Goal: Information Seeking & Learning: Learn about a topic

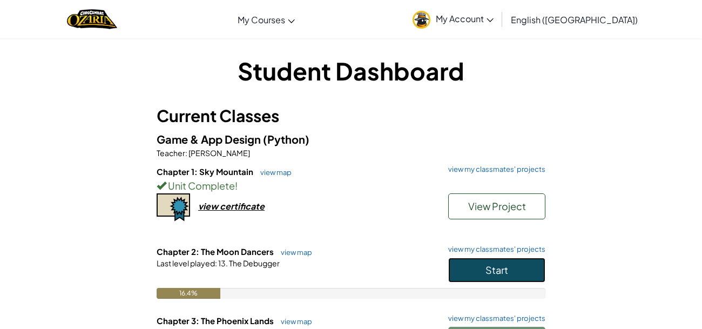
click at [493, 276] on button "Start" at bounding box center [496, 270] width 97 height 25
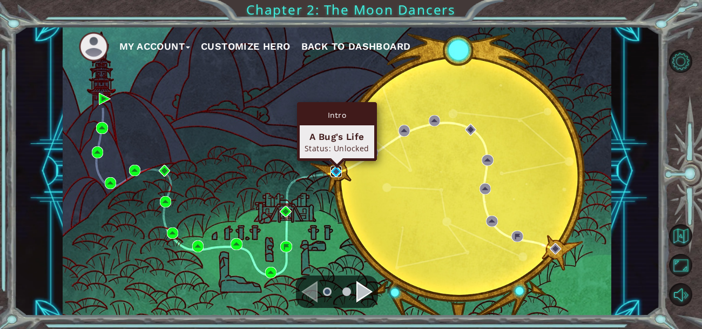
click at [335, 172] on img at bounding box center [335, 171] width 11 height 11
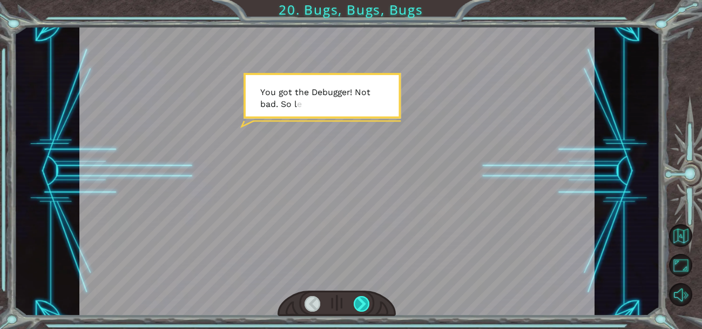
click at [364, 302] on div at bounding box center [362, 304] width 16 height 16
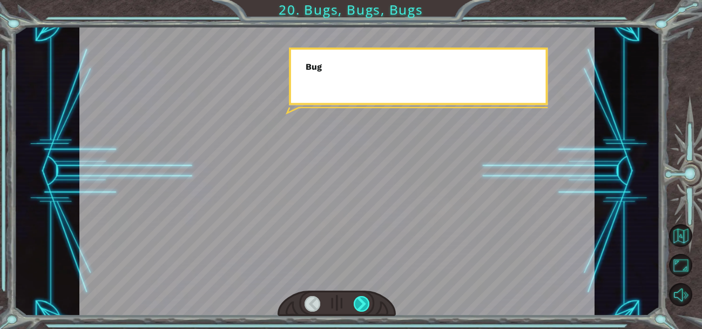
click at [364, 302] on div at bounding box center [362, 304] width 16 height 16
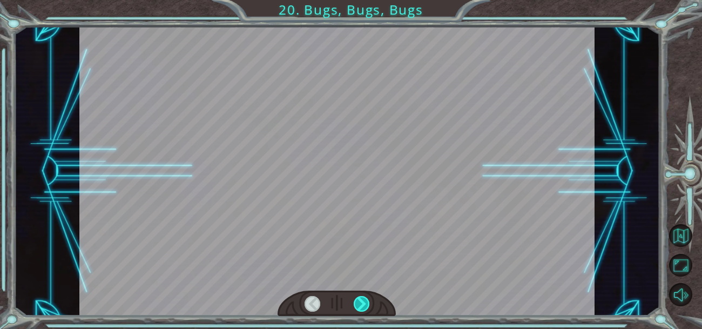
click at [364, 302] on div at bounding box center [362, 304] width 16 height 16
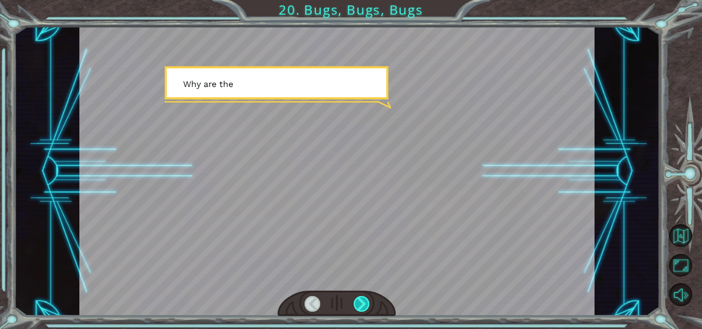
click at [364, 302] on div at bounding box center [362, 304] width 16 height 16
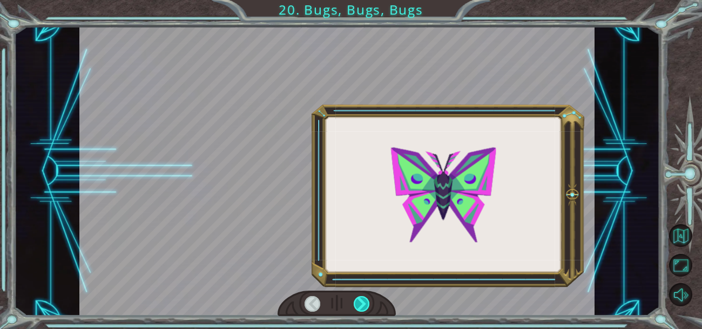
click at [364, 302] on div at bounding box center [362, 304] width 16 height 16
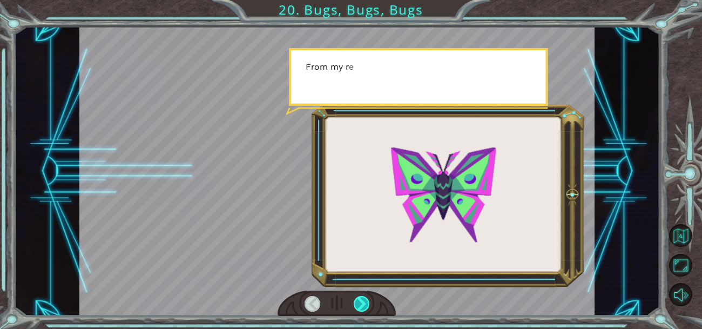
click at [364, 302] on div at bounding box center [362, 304] width 16 height 16
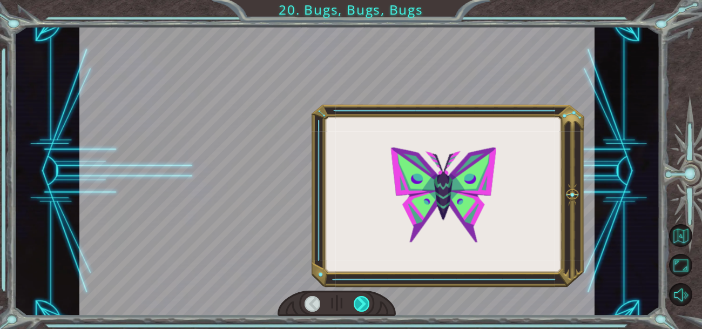
click at [364, 302] on div at bounding box center [362, 304] width 16 height 16
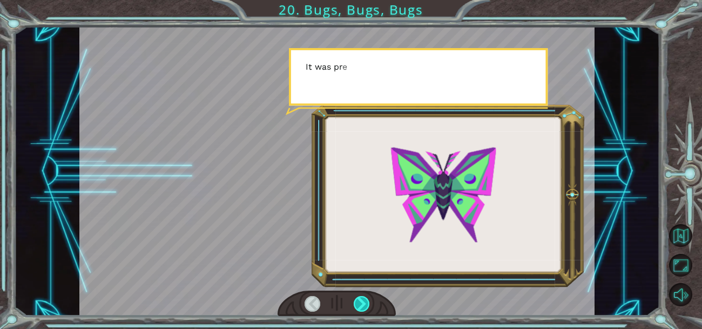
click at [364, 302] on div at bounding box center [362, 304] width 16 height 16
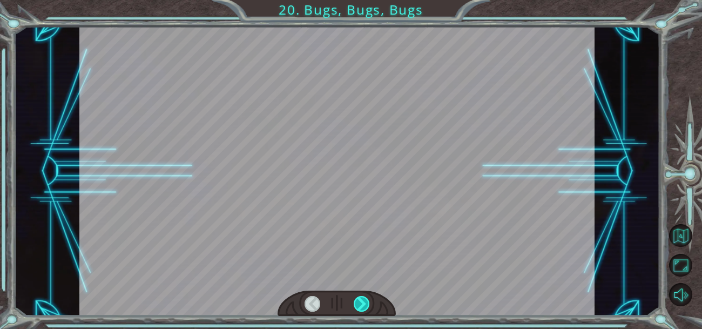
click at [364, 302] on div at bounding box center [362, 304] width 16 height 16
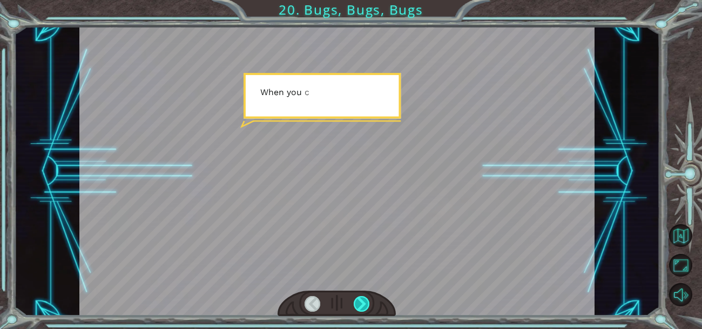
click at [364, 302] on div at bounding box center [362, 304] width 16 height 16
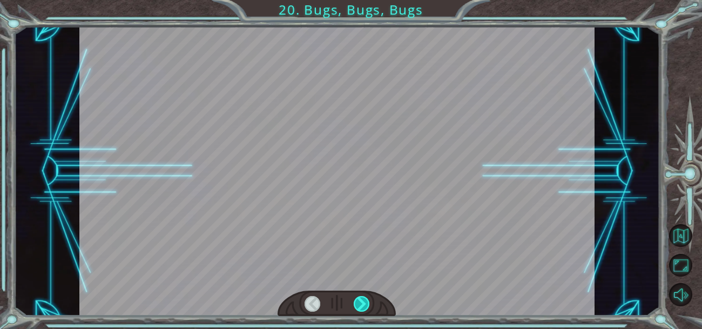
click at [364, 302] on div at bounding box center [362, 304] width 16 height 16
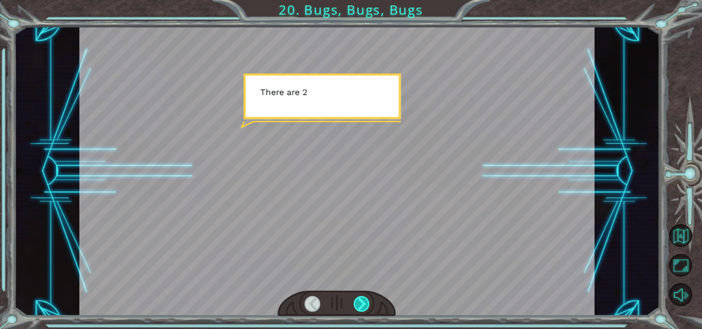
click at [364, 302] on div at bounding box center [362, 304] width 16 height 16
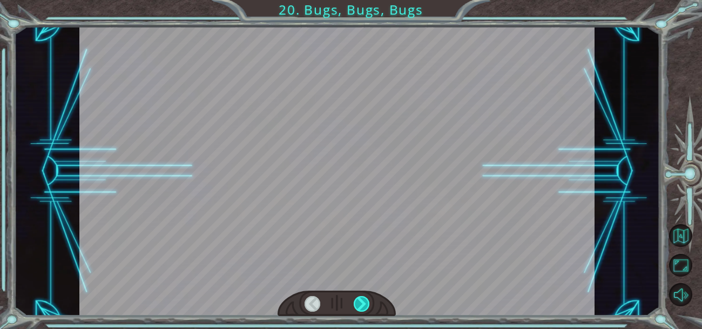
click at [364, 302] on div at bounding box center [362, 304] width 16 height 16
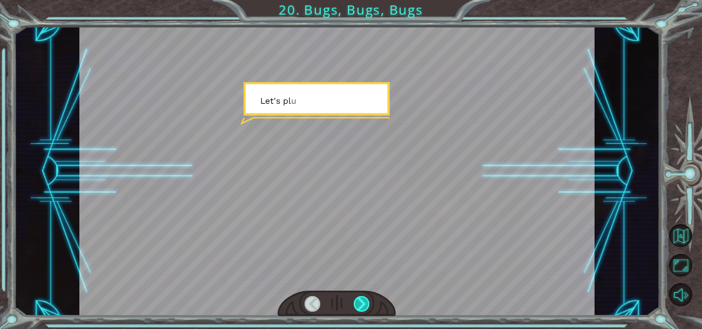
click at [364, 302] on div at bounding box center [362, 304] width 16 height 16
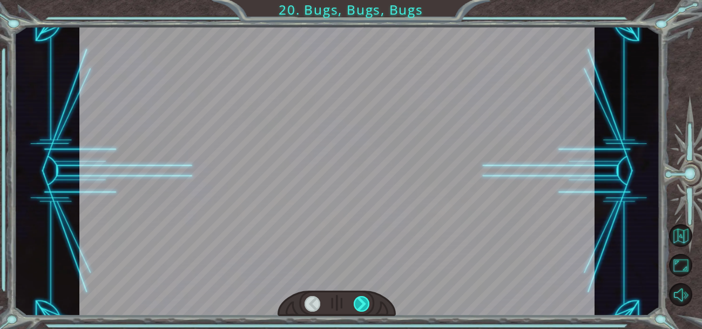
click at [364, 302] on div at bounding box center [362, 304] width 16 height 16
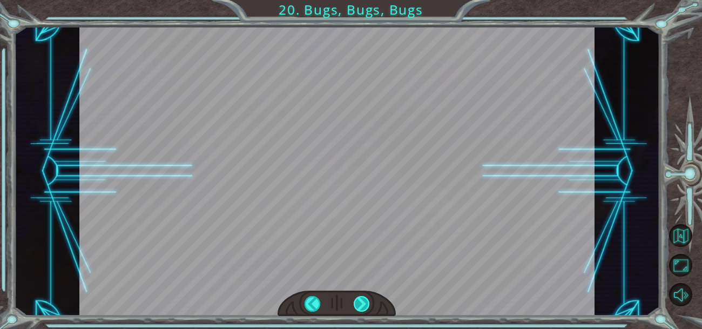
click at [364, 302] on div at bounding box center [362, 304] width 16 height 16
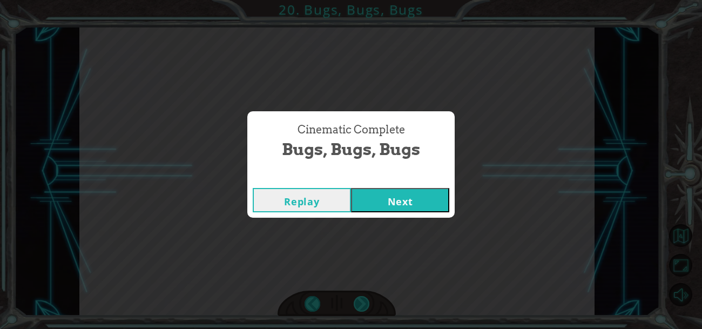
click at [364, 302] on div "Cinematic Complete Bugs, Bugs, Bugs Replay Next" at bounding box center [351, 164] width 702 height 329
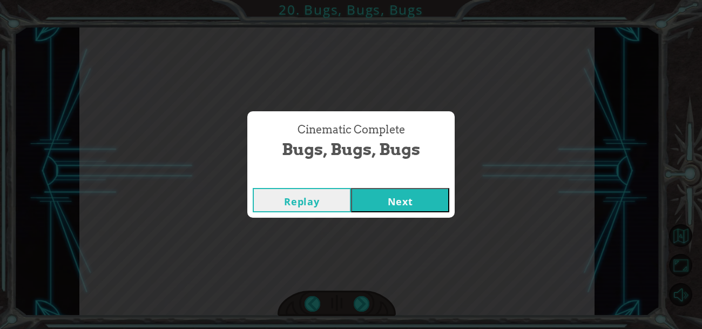
click at [398, 205] on button "Next" at bounding box center [400, 200] width 98 height 24
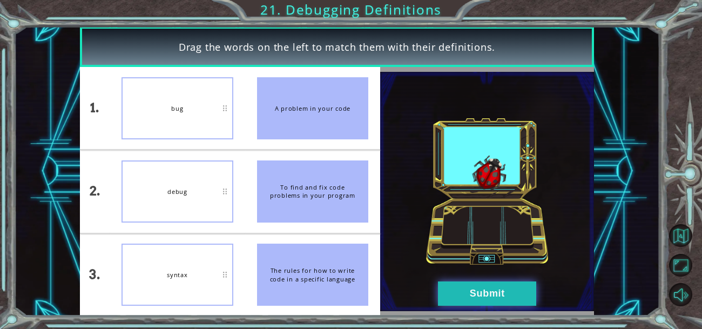
click at [502, 295] on button "Submit" at bounding box center [487, 293] width 98 height 24
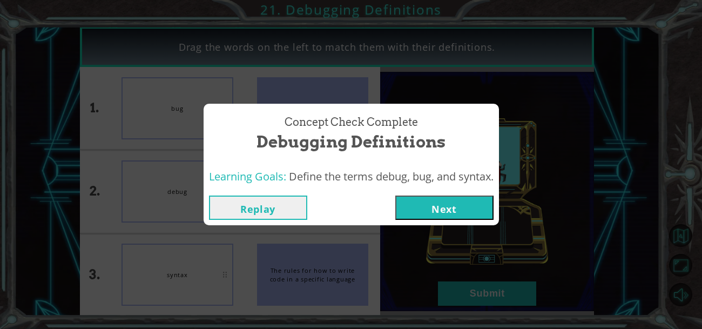
click at [502, 309] on div "Concept Check Complete Debugging Definitions Learning Goals: Define the terms d…" at bounding box center [351, 164] width 702 height 329
click at [433, 211] on button "Next" at bounding box center [444, 207] width 98 height 24
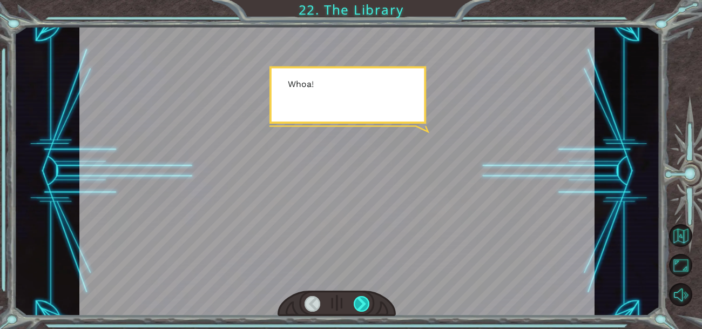
click at [365, 302] on div at bounding box center [362, 304] width 16 height 16
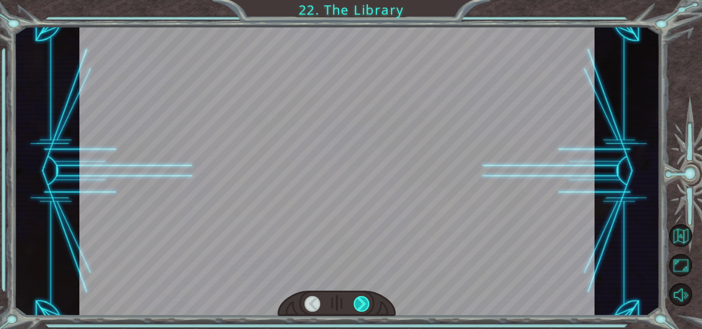
click at [365, 302] on div at bounding box center [362, 304] width 16 height 16
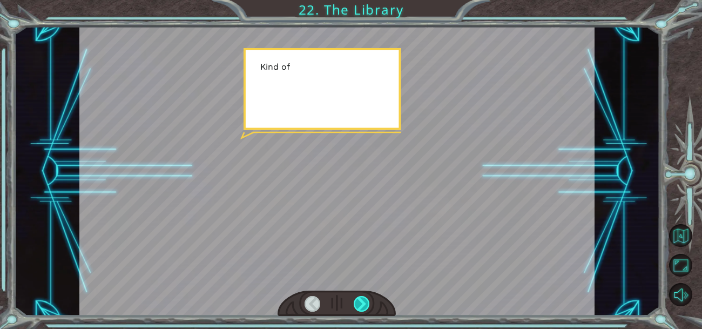
click at [365, 302] on div at bounding box center [362, 304] width 16 height 16
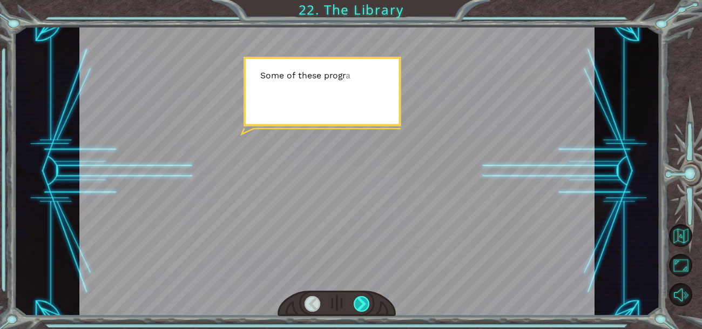
click at [365, 302] on div at bounding box center [362, 304] width 16 height 16
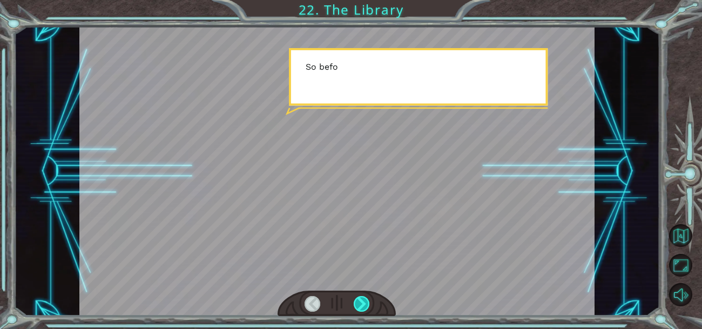
click at [365, 302] on div at bounding box center [362, 304] width 16 height 16
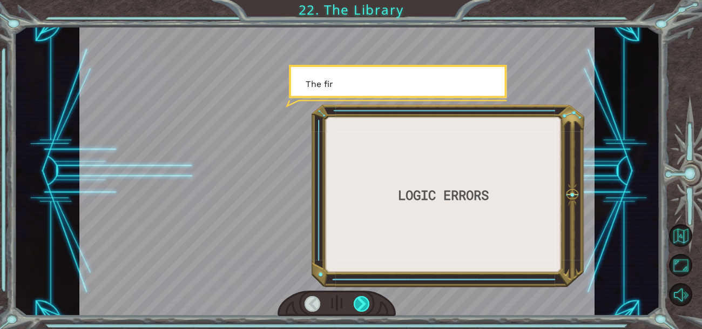
click at [365, 302] on div at bounding box center [362, 304] width 16 height 16
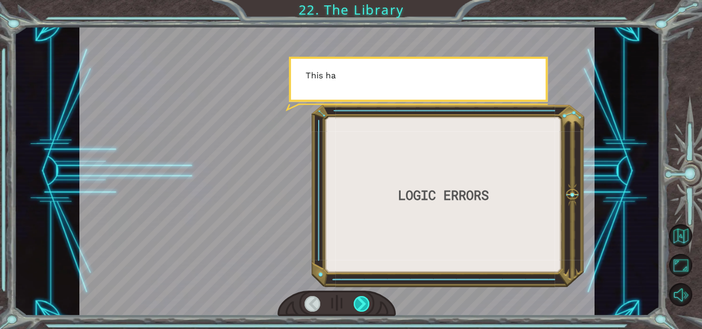
click at [365, 302] on div at bounding box center [362, 304] width 16 height 16
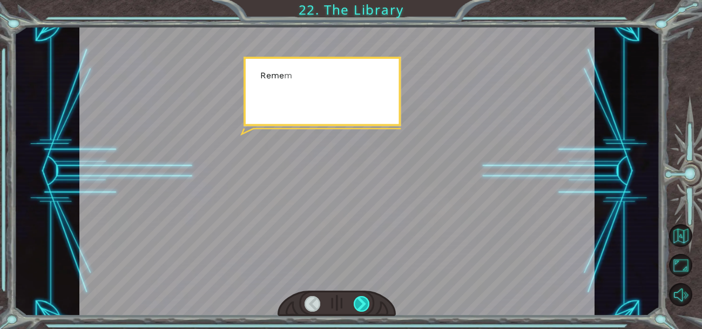
click at [365, 302] on div at bounding box center [362, 304] width 16 height 16
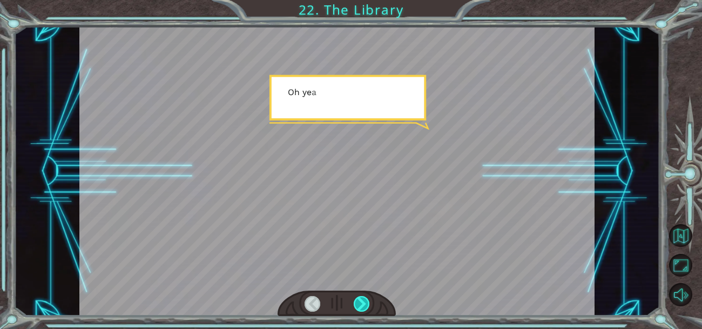
click at [365, 302] on div at bounding box center [362, 304] width 16 height 16
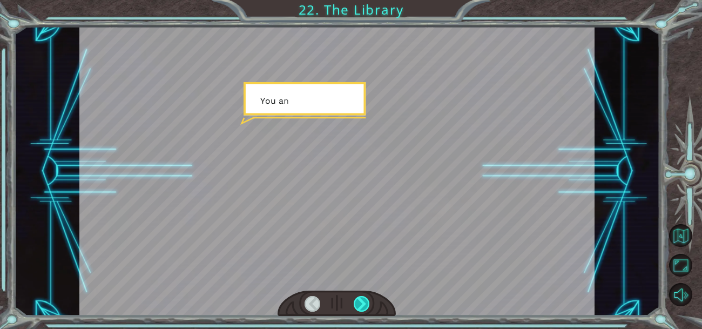
click at [365, 302] on div at bounding box center [362, 304] width 16 height 16
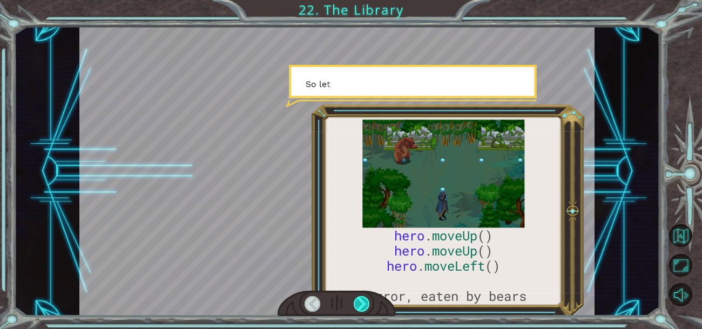
click at [365, 302] on div at bounding box center [362, 304] width 16 height 16
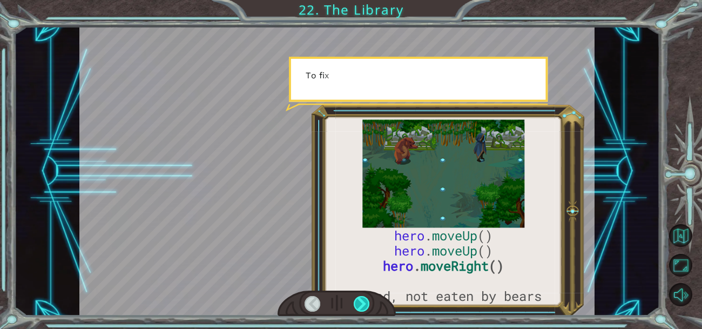
click at [365, 302] on div at bounding box center [362, 304] width 16 height 16
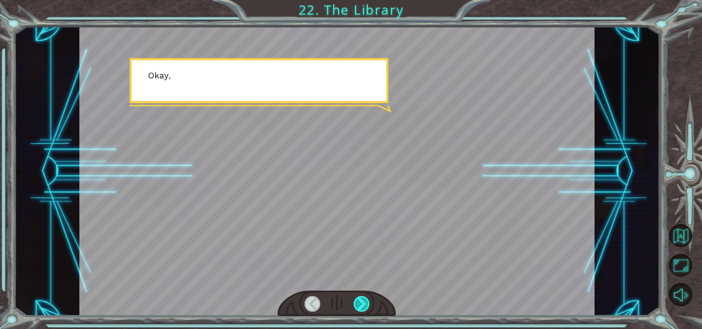
click at [365, 302] on div at bounding box center [362, 304] width 16 height 16
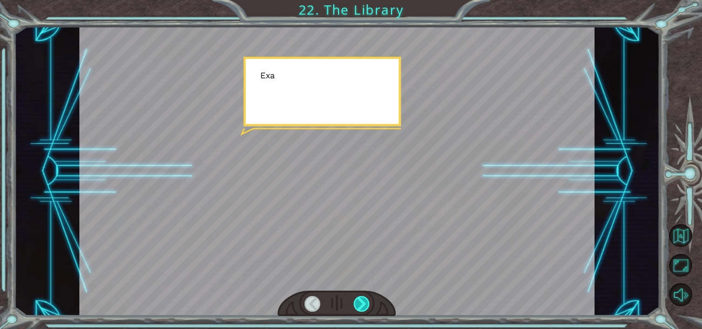
click at [365, 302] on div at bounding box center [362, 304] width 16 height 16
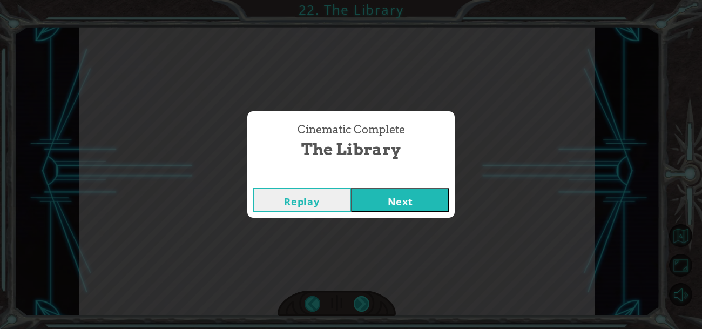
click at [365, 302] on div "Cinematic Complete The Library Replay Next" at bounding box center [351, 164] width 702 height 329
click at [431, 201] on button "Next" at bounding box center [400, 200] width 98 height 24
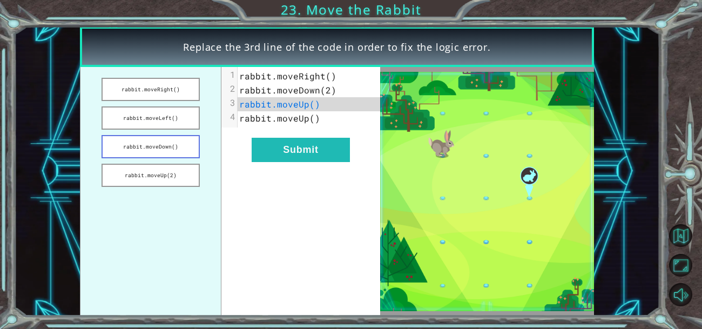
click at [162, 136] on button "rabbit.moveDown()" at bounding box center [151, 146] width 98 height 23
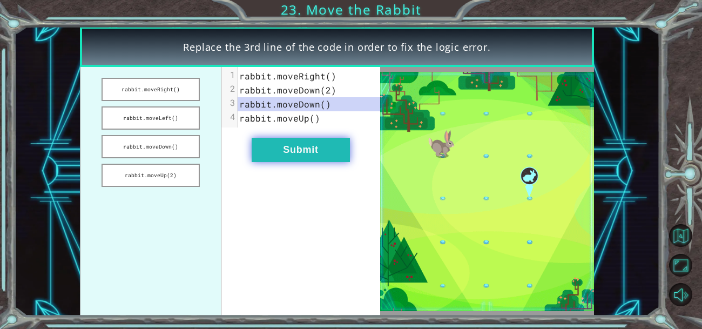
click at [295, 159] on button "Submit" at bounding box center [301, 150] width 98 height 24
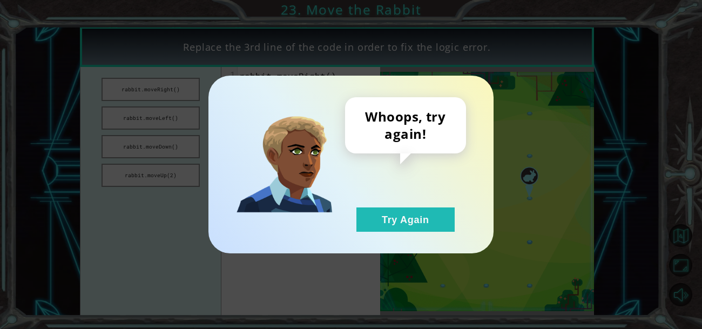
click at [463, 253] on div "Whoops, try again! Try Again" at bounding box center [350, 165] width 285 height 178
click at [403, 221] on button "Try Again" at bounding box center [405, 219] width 98 height 24
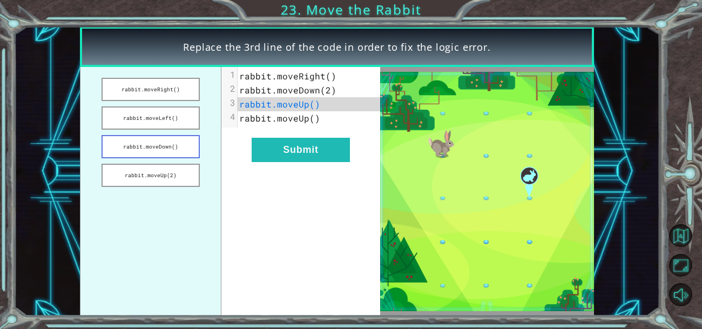
click at [164, 144] on button "rabbit.moveDown()" at bounding box center [151, 146] width 98 height 23
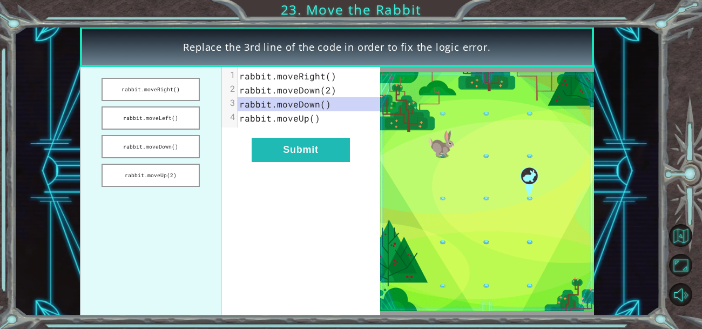
click at [271, 118] on span "rabbit.moveUp()" at bounding box center [279, 117] width 81 height 11
click at [156, 91] on button "rabbit.moveRight()" at bounding box center [151, 89] width 98 height 23
click at [306, 167] on div "xxxxxxxxxx 4 1 rabbit.moveRight() 2 rabbit.moveDown(2) 3 rabbit.moveRight() 4 r…" at bounding box center [300, 191] width 159 height 248
click at [308, 159] on button "Submit" at bounding box center [301, 150] width 98 height 24
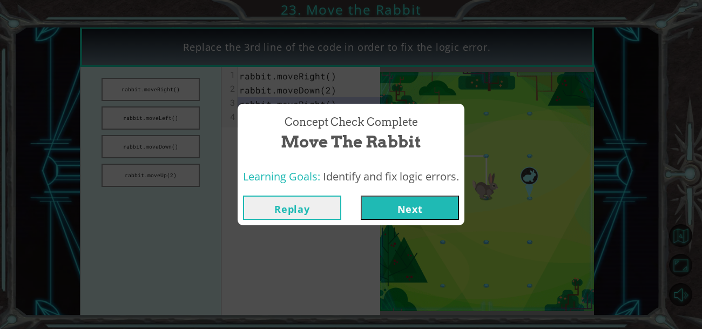
click at [413, 207] on button "Next" at bounding box center [410, 207] width 98 height 24
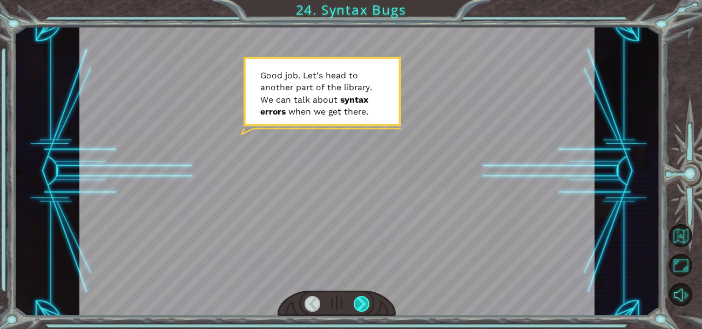
click at [361, 307] on div at bounding box center [362, 304] width 16 height 16
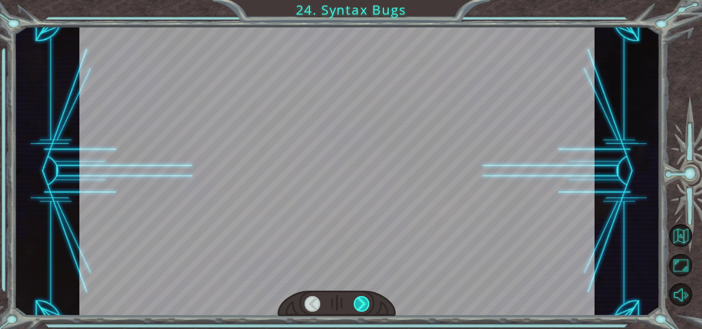
click at [361, 307] on div at bounding box center [362, 304] width 16 height 16
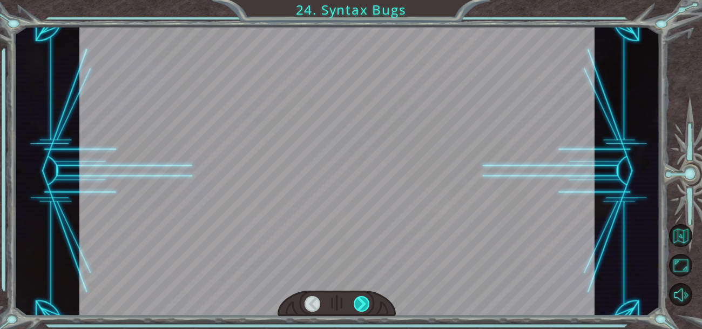
click at [361, 307] on div at bounding box center [362, 304] width 16 height 16
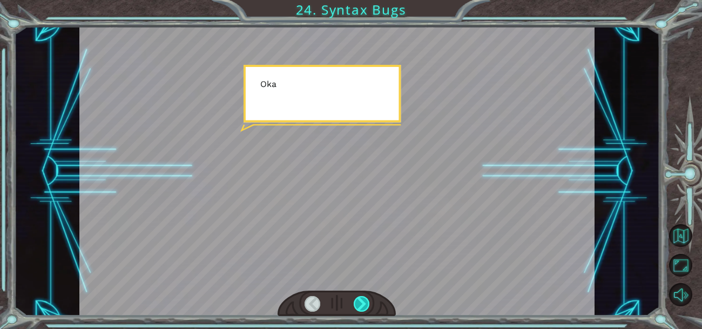
click at [361, 307] on div at bounding box center [362, 304] width 16 height 16
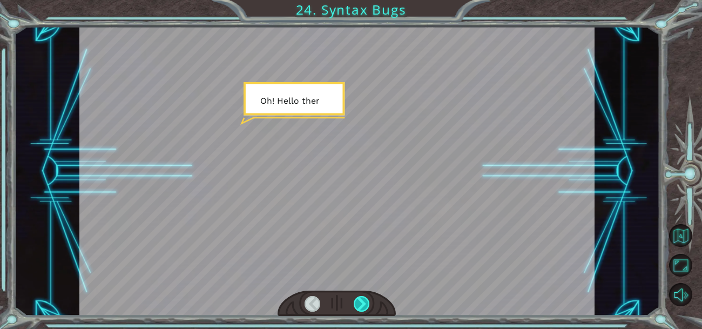
click at [361, 307] on div at bounding box center [362, 304] width 16 height 16
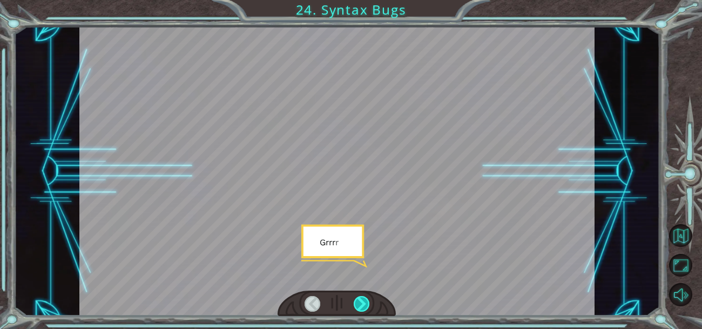
click at [361, 307] on div at bounding box center [362, 304] width 16 height 16
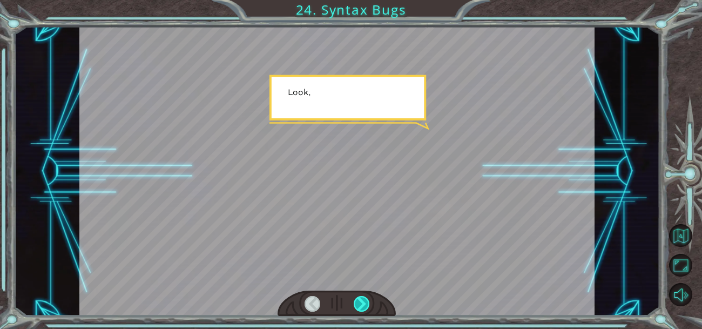
click at [361, 307] on div at bounding box center [362, 304] width 16 height 16
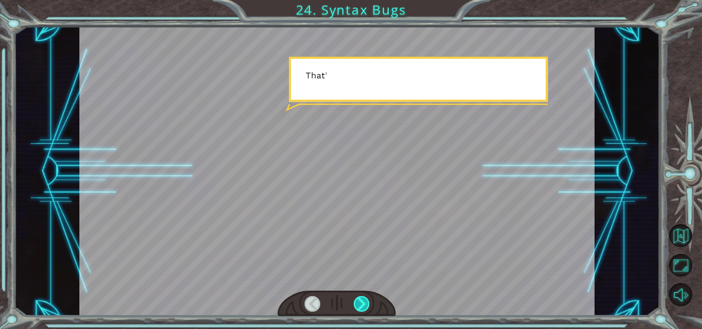
click at [361, 307] on div at bounding box center [362, 304] width 16 height 16
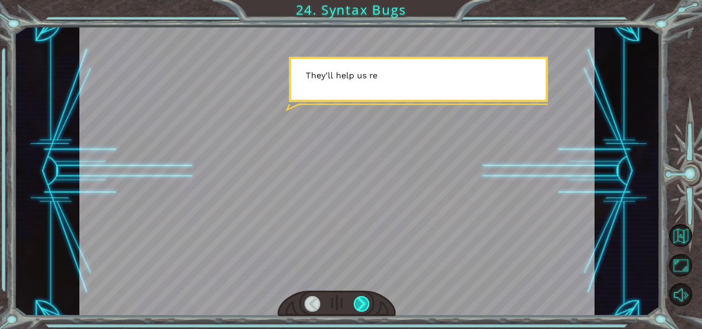
click at [361, 307] on div at bounding box center [362, 304] width 16 height 16
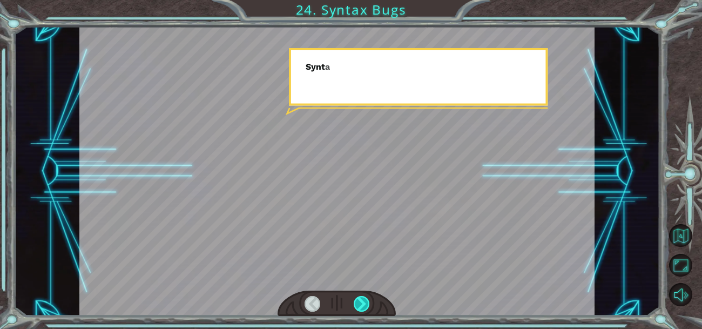
click at [361, 307] on div at bounding box center [362, 304] width 16 height 16
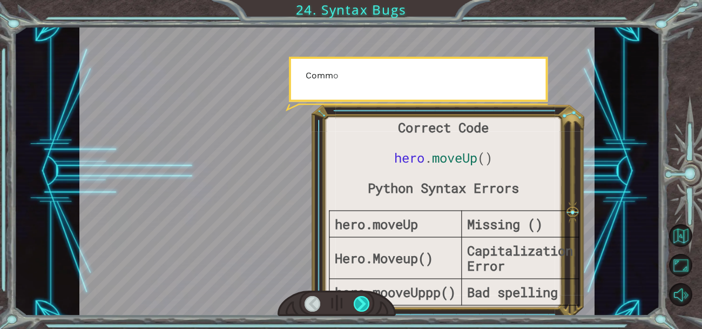
click at [361, 307] on div at bounding box center [362, 304] width 16 height 16
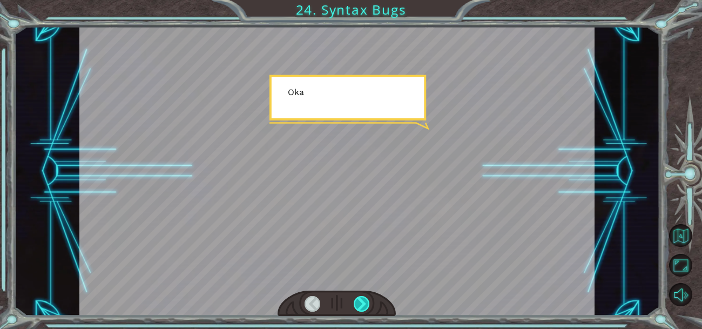
click at [361, 307] on div at bounding box center [362, 304] width 16 height 16
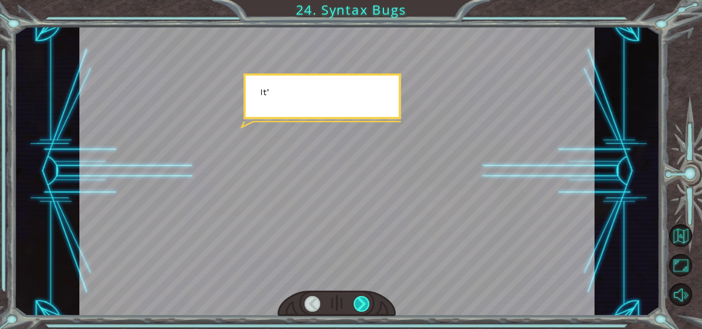
click at [361, 307] on div at bounding box center [362, 304] width 16 height 16
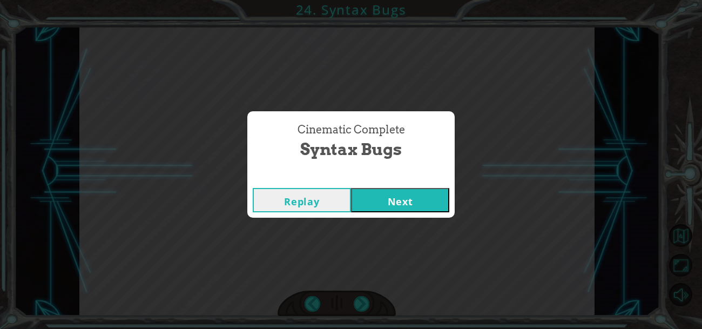
click at [381, 194] on button "Next" at bounding box center [400, 200] width 98 height 24
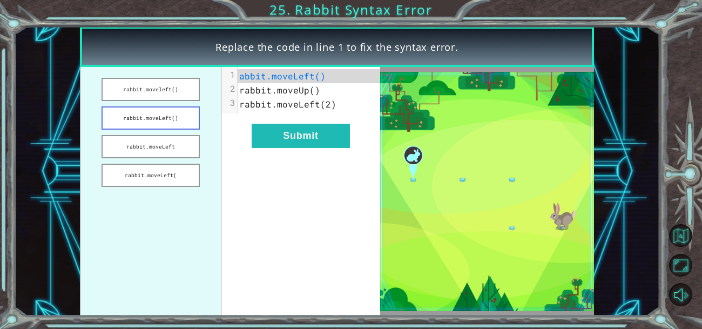
click at [159, 119] on button "rabbit.moveLeft()" at bounding box center [151, 117] width 98 height 23
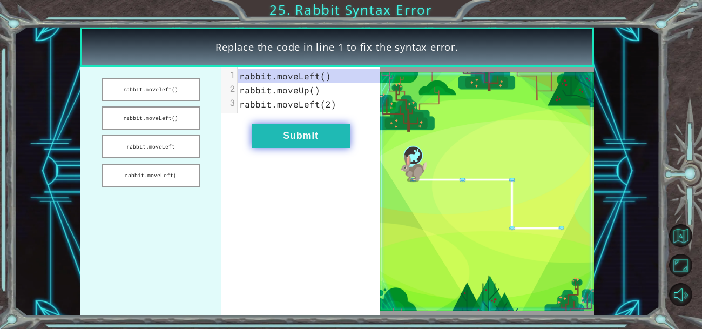
click at [305, 133] on button "Submit" at bounding box center [301, 136] width 98 height 24
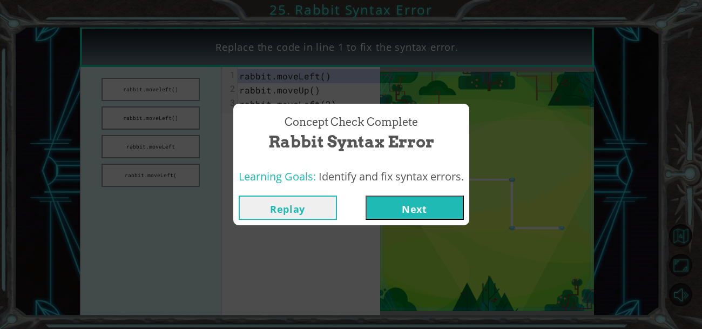
click at [454, 208] on button "Next" at bounding box center [415, 207] width 98 height 24
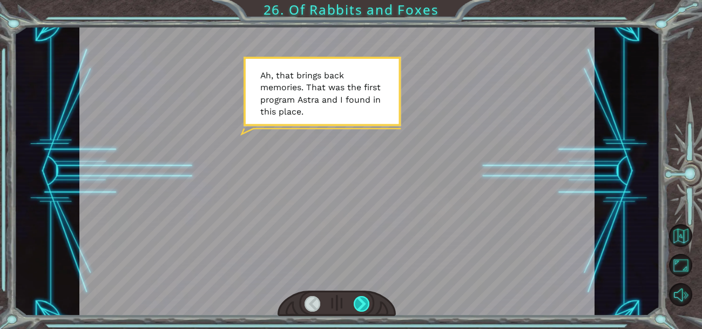
click at [361, 300] on div at bounding box center [362, 304] width 16 height 16
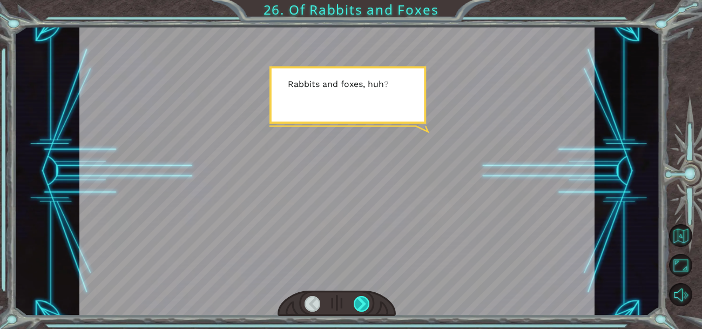
click at [361, 300] on div at bounding box center [362, 304] width 16 height 16
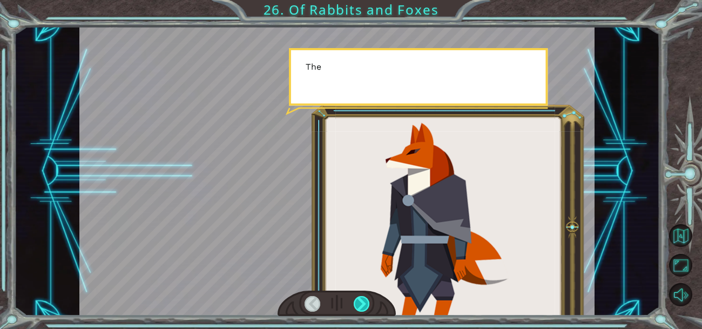
click at [361, 300] on div at bounding box center [362, 304] width 16 height 16
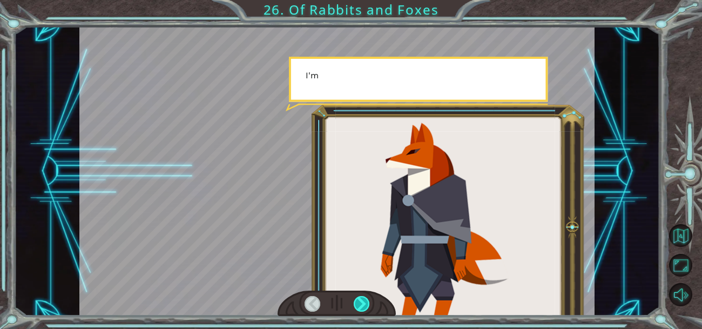
click at [361, 300] on div at bounding box center [362, 304] width 16 height 16
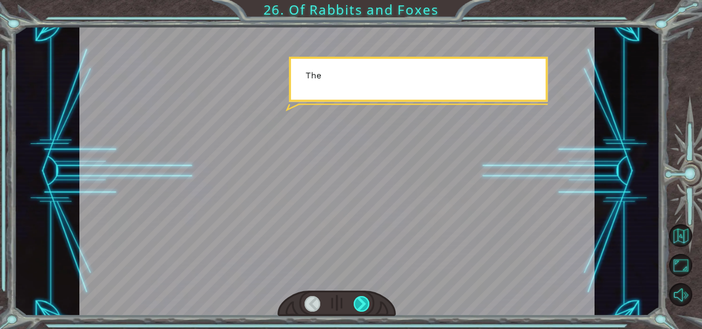
click at [361, 300] on div at bounding box center [362, 304] width 16 height 16
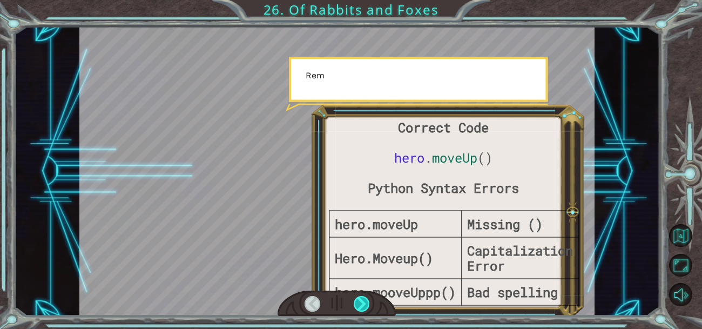
click at [361, 300] on div at bounding box center [362, 304] width 16 height 16
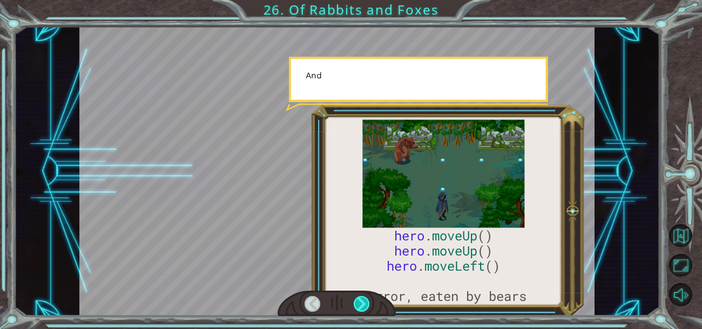
click at [361, 300] on div at bounding box center [362, 304] width 16 height 16
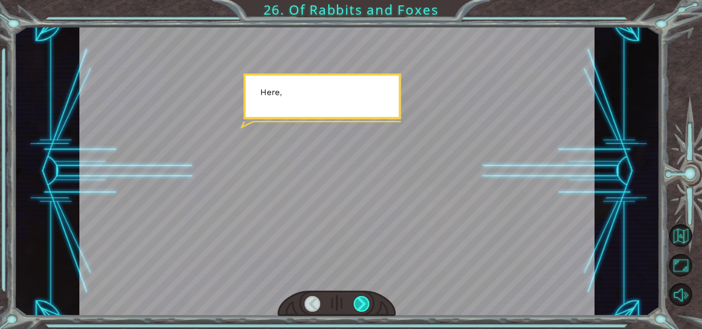
click at [361, 300] on div at bounding box center [362, 304] width 16 height 16
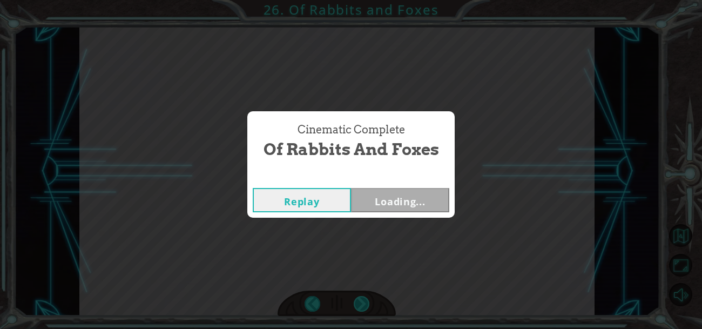
click at [361, 300] on div "Cinematic Complete Of Rabbits and Foxes Replay Loading..." at bounding box center [351, 164] width 702 height 329
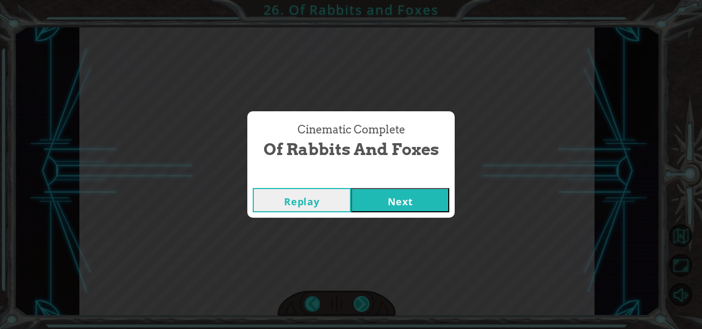
click at [361, 300] on div "Cinematic Complete Of Rabbits and Foxes Replay Next" at bounding box center [351, 164] width 702 height 329
click at [386, 192] on button "Next" at bounding box center [400, 200] width 98 height 24
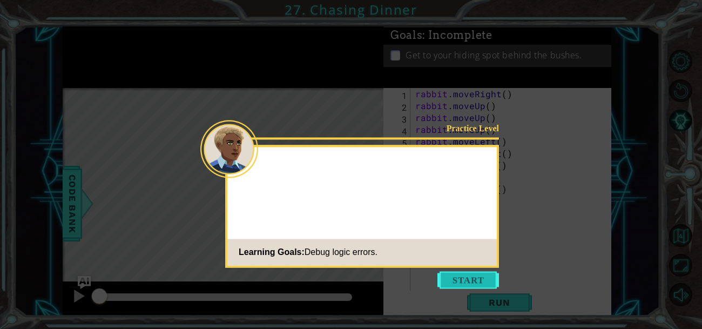
click at [481, 285] on button "Start" at bounding box center [468, 279] width 62 height 17
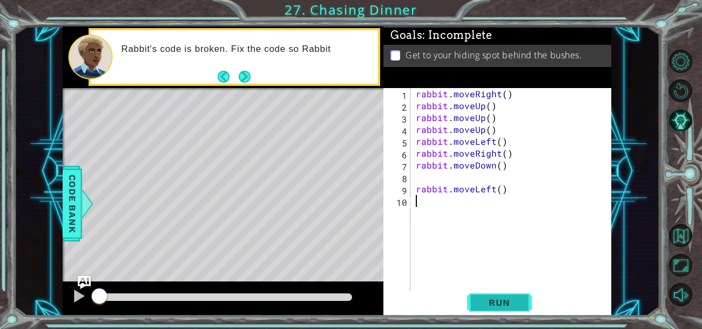
click at [489, 294] on button "Run" at bounding box center [499, 301] width 65 height 23
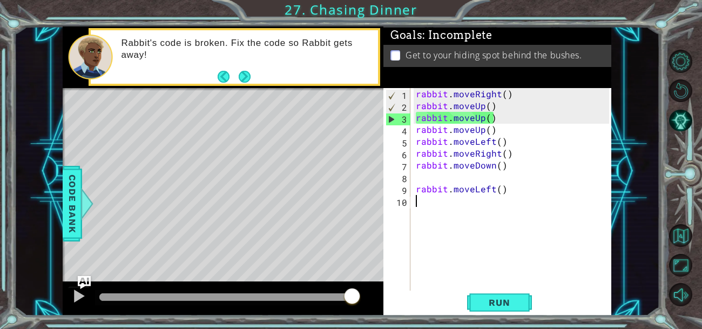
click at [502, 95] on div "rabbit . moveRight ( ) rabbit . moveUp ( ) rabbit . moveUp ( ) rabbit . moveUp …" at bounding box center [514, 207] width 201 height 238
type textarea "rabbit.moveRight()"
click at [463, 227] on div "rabbit . moveRight ( ) rabbit . moveUp ( ) rabbit . moveUp ( ) rabbit . moveUp …" at bounding box center [514, 207] width 201 height 238
click at [507, 187] on div "rabbit . moveRight ( ) rabbit . moveUp ( ) rabbit . moveUp ( ) rabbit . moveUp …" at bounding box center [514, 207] width 201 height 238
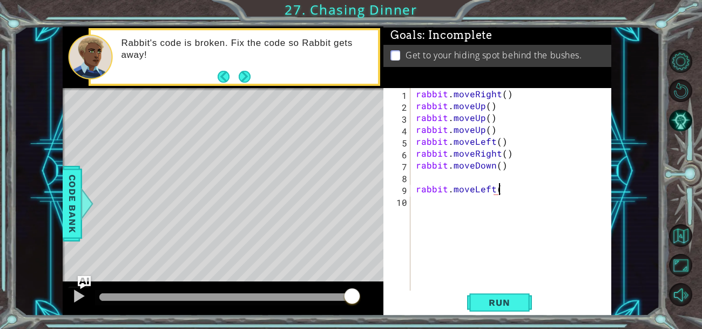
scroll to position [0, 5]
click at [498, 187] on div "rabbit . moveRight ( ) rabbit . moveUp ( ) rabbit . moveUp ( ) rabbit . moveUp …" at bounding box center [514, 207] width 201 height 238
click at [504, 168] on div "rabbit . moveRight ( ) rabbit . moveUp ( ) rabbit . moveUp ( ) rabbit . moveUp …" at bounding box center [514, 207] width 201 height 238
type textarea "rabbit.moveDown()"
click at [497, 171] on div "rabbit . moveRight ( ) rabbit . moveUp ( ) rabbit . moveUp ( ) rabbit . moveUp …" at bounding box center [514, 207] width 201 height 238
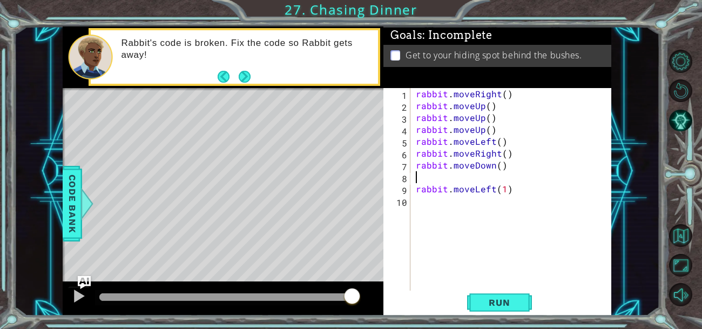
scroll to position [0, 0]
click at [498, 166] on div "rabbit . moveRight ( ) rabbit . moveUp ( ) rabbit . moveUp ( ) rabbit . moveUp …" at bounding box center [514, 207] width 201 height 238
click at [506, 153] on div "rabbit . moveRight ( ) rabbit . moveUp ( ) rabbit . moveUp ( ) rabbit . moveUp …" at bounding box center [514, 207] width 201 height 238
click at [499, 142] on div "rabbit . moveRight ( ) rabbit . moveUp ( ) rabbit . moveUp ( ) rabbit . moveUp …" at bounding box center [514, 207] width 201 height 238
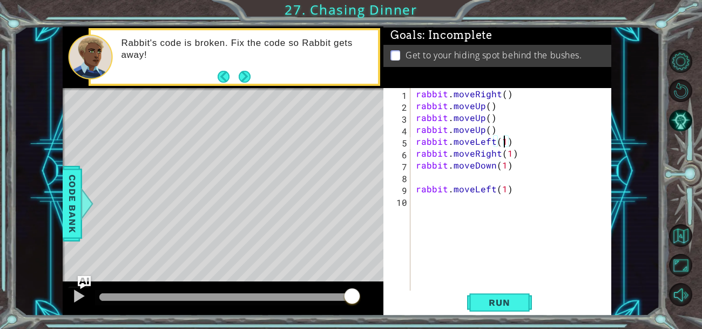
click at [486, 125] on div "rabbit . moveRight ( ) rabbit . moveUp ( ) rabbit . moveUp ( ) rabbit . moveUp …" at bounding box center [514, 207] width 201 height 238
click at [491, 117] on div "rabbit . moveRight ( ) rabbit . moveUp ( ) rabbit . moveUp ( ) rabbit . moveUp …" at bounding box center [514, 207] width 201 height 238
click at [490, 118] on div "rabbit . moveRight ( ) rabbit . moveUp ( ) rabbit . moveUp ( ) rabbit . moveUp …" at bounding box center [514, 207] width 201 height 238
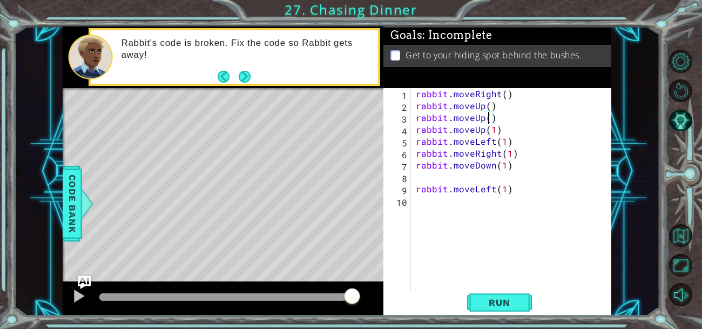
scroll to position [0, 4]
click at [490, 104] on div "rabbit . moveRight ( ) rabbit . moveUp ( ) rabbit . moveUp ( 1 ) rabbit . moveU…" at bounding box center [514, 207] width 201 height 238
click at [503, 95] on div "rabbit . moveRight ( ) rabbit . moveUp ( 1 ) rabbit . moveUp ( 1 ) rabbit . mov…" at bounding box center [514, 207] width 201 height 238
click at [511, 301] on span "Run" at bounding box center [499, 302] width 43 height 11
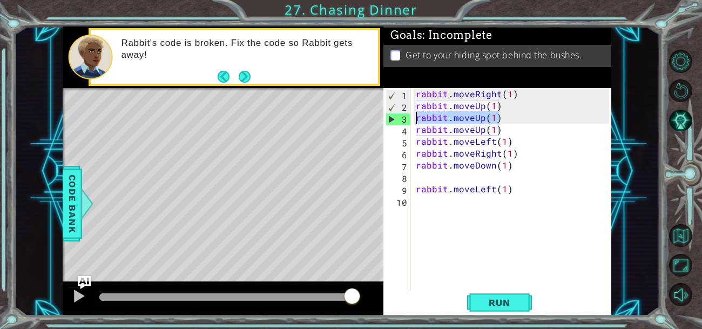
drag, startPoint x: 497, startPoint y: 116, endPoint x: 349, endPoint y: 124, distance: 148.7
click at [349, 124] on div "1 ההההההההההההההההההההההההההההההההההההההההההההההההההההההההההההההההההההההההההההה…" at bounding box center [337, 170] width 549 height 289
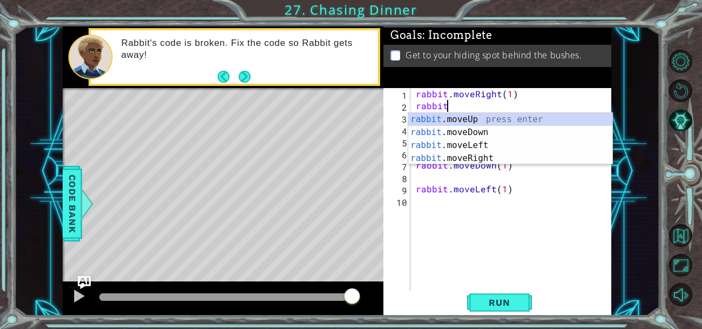
scroll to position [0, 1]
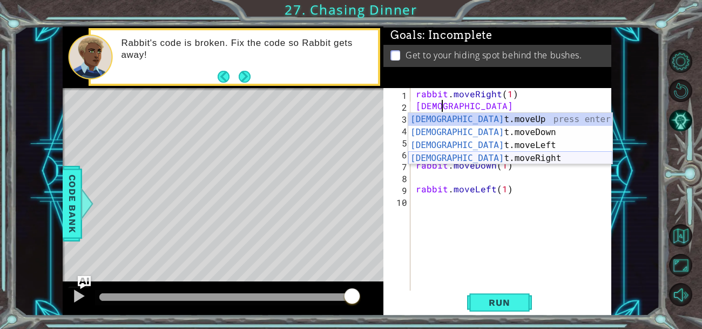
click at [439, 158] on div "[PERSON_NAME]moveUp press enter [PERSON_NAME]moveDown press enter [PERSON_NAME]…" at bounding box center [510, 152] width 204 height 78
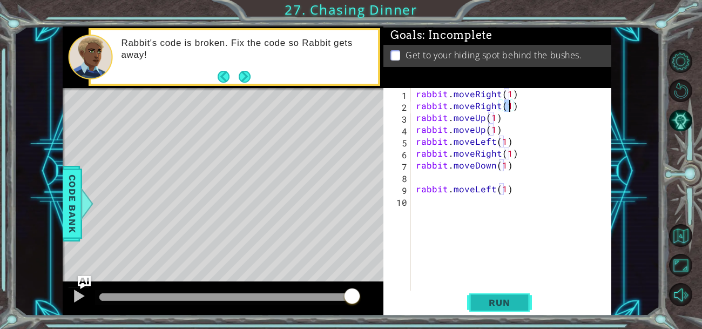
click at [501, 291] on button "Run" at bounding box center [499, 301] width 65 height 23
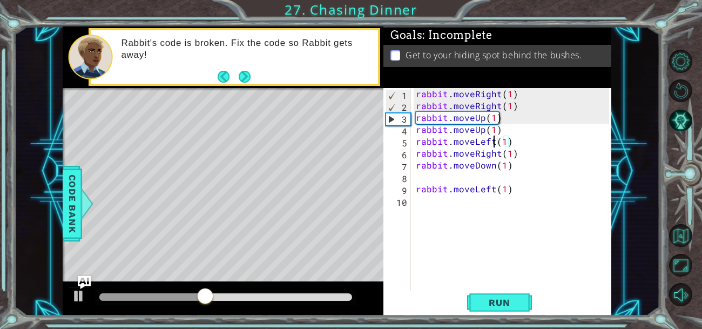
click at [494, 142] on div "rabbit . moveRight ( 1 ) rabbit . moveRight ( 1 ) rabbit . moveUp ( 1 ) rabbit …" at bounding box center [514, 207] width 201 height 238
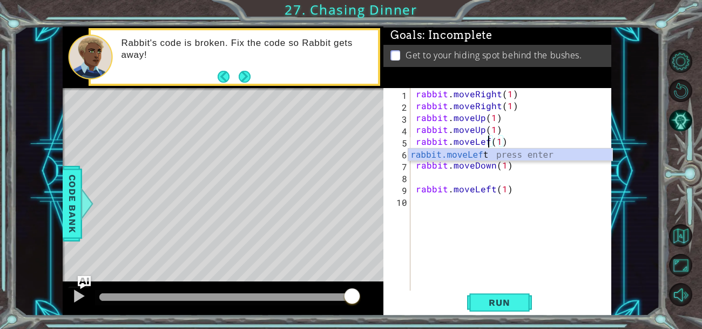
scroll to position [0, 5]
type textarea "rabbit.moveLeft(1)"
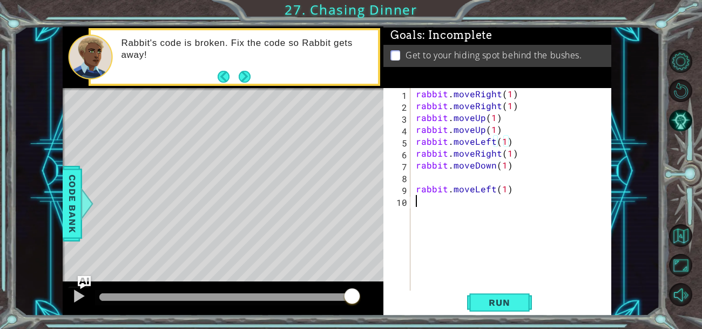
click at [580, 253] on div "rabbit . moveRight ( 1 ) rabbit . moveRight ( 1 ) rabbit . moveUp ( 1 ) rabbit …" at bounding box center [514, 207] width 201 height 238
click at [497, 153] on div "rabbit . moveRight ( 1 ) rabbit . moveRight ( 1 ) rabbit . moveUp ( 1 ) rabbit …" at bounding box center [514, 207] width 201 height 238
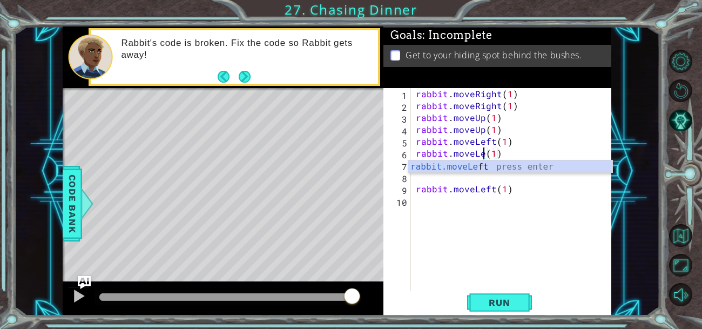
scroll to position [0, 5]
click at [548, 167] on div "rabbit.moveLeft press enter" at bounding box center [510, 179] width 204 height 39
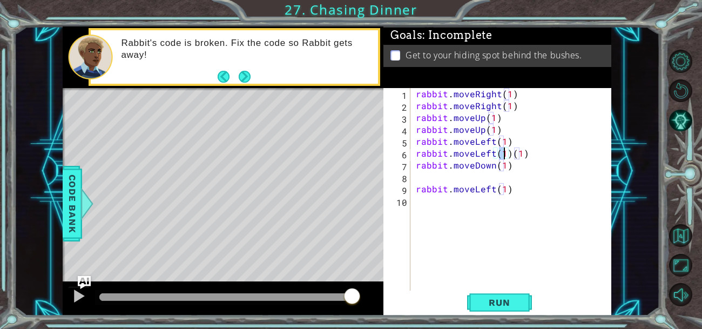
click at [535, 155] on div "rabbit . moveRight ( 1 ) rabbit . moveRight ( 1 ) rabbit . moveUp ( 1 ) rabbit …" at bounding box center [514, 207] width 201 height 238
type textarea "rabbit.moveLeft(1)"
click at [499, 297] on span "Run" at bounding box center [499, 302] width 43 height 11
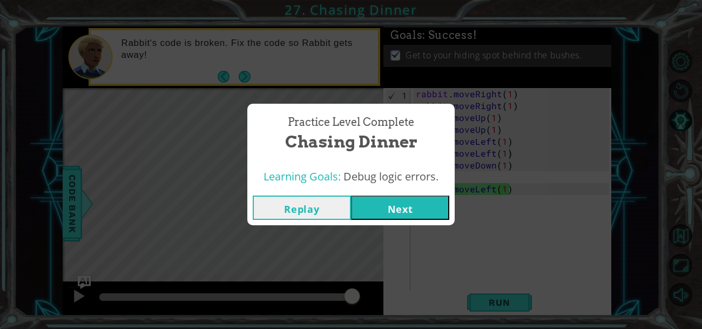
click at [408, 249] on div "Practice Level Complete Chasing Dinner Learning Goals: Debug logic errors. Repl…" at bounding box center [351, 164] width 702 height 329
click at [421, 214] on button "Next" at bounding box center [400, 207] width 98 height 24
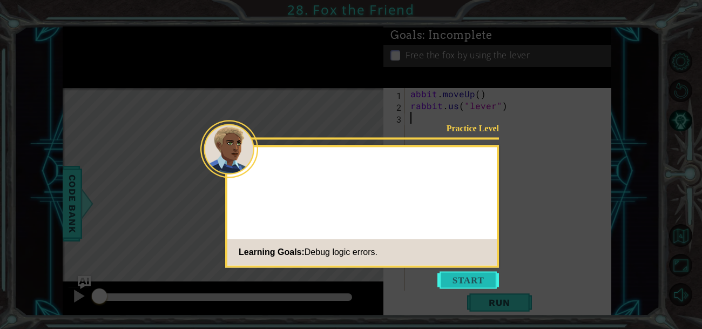
click at [472, 285] on button "Start" at bounding box center [468, 279] width 62 height 17
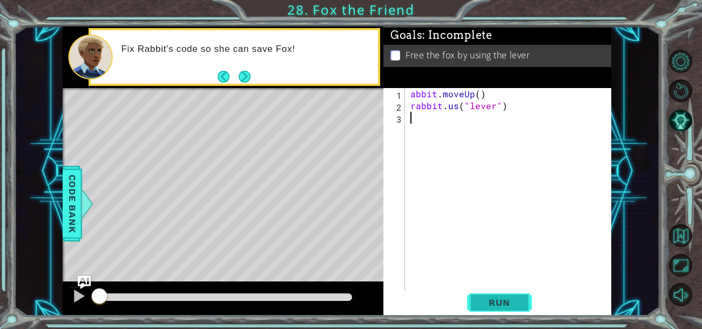
click at [474, 300] on button "Run" at bounding box center [499, 301] width 65 height 23
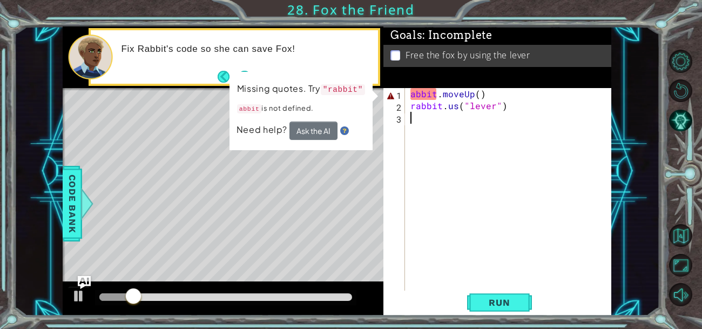
click at [477, 97] on div "abbit . moveUp ( ) rabbit . us ( "lever" )" at bounding box center [511, 207] width 206 height 238
click at [409, 95] on div "abbit . moveUp ( ) rabbit . us ( "lever" )" at bounding box center [511, 207] width 206 height 238
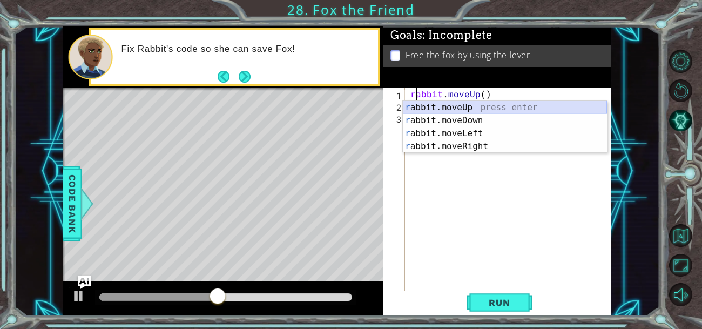
click at [468, 108] on div "r abbit.moveUp press enter r abbit.moveDown press enter r abbit.moveLeft press …" at bounding box center [505, 140] width 204 height 78
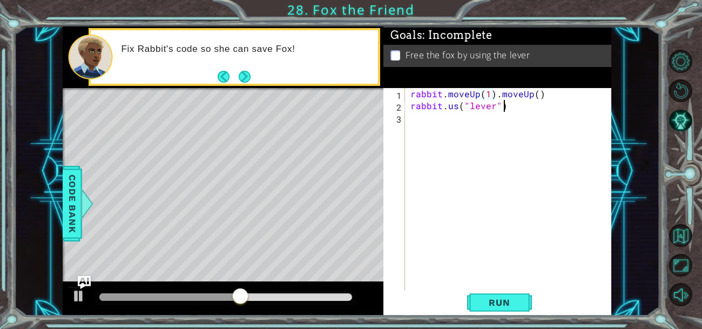
click at [544, 101] on div "rabbit . moveUp ( 1 ) . moveUp ( ) rabbit . us ( "lever" )" at bounding box center [511, 207] width 206 height 238
click at [545, 95] on div "rabbit . moveUp ( 1 ) . moveUp ( ) rabbit . us ( "lever" )" at bounding box center [511, 207] width 206 height 238
click at [454, 111] on div "rabbit . moveUp ( 1 ) rabbit . us ( "lever" )" at bounding box center [511, 207] width 206 height 238
click at [456, 111] on div "rabbit . moveUp ( 1 ) rabbit . us ( "lever" )" at bounding box center [511, 207] width 206 height 238
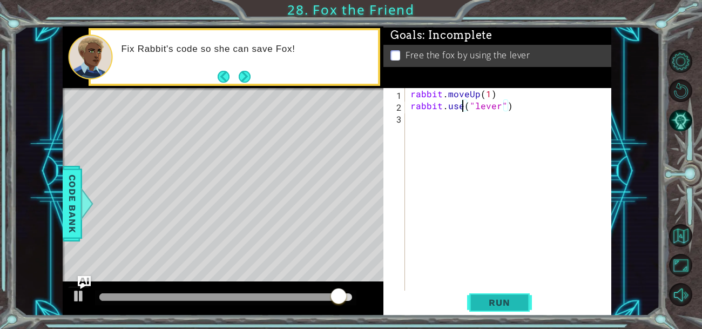
type textarea "rabbit.use("lever")"
click at [516, 300] on span "Run" at bounding box center [499, 302] width 43 height 11
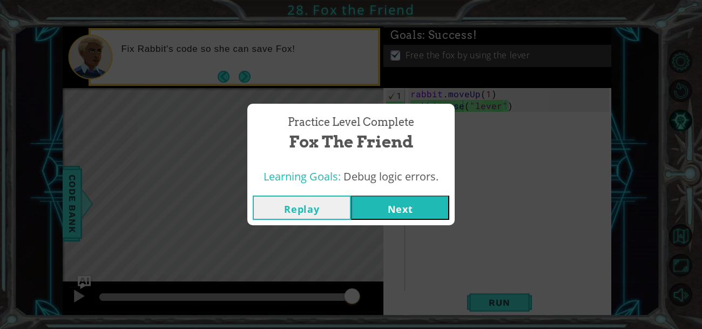
click at [393, 208] on button "Next" at bounding box center [400, 207] width 98 height 24
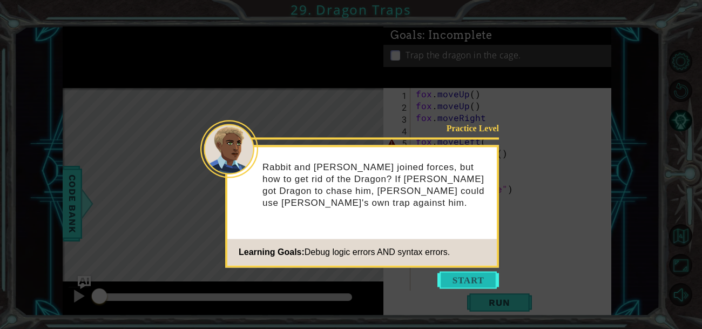
click at [464, 279] on button "Start" at bounding box center [468, 279] width 62 height 17
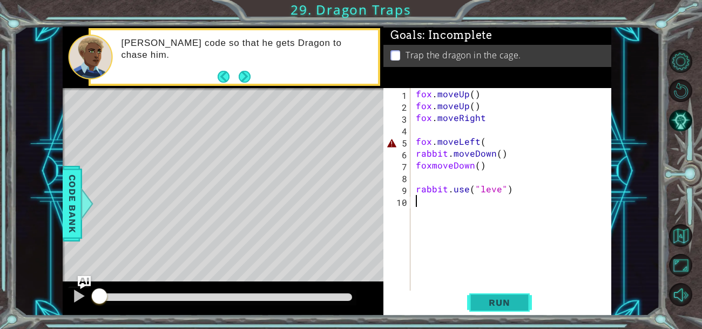
click at [495, 297] on span "Run" at bounding box center [499, 302] width 43 height 11
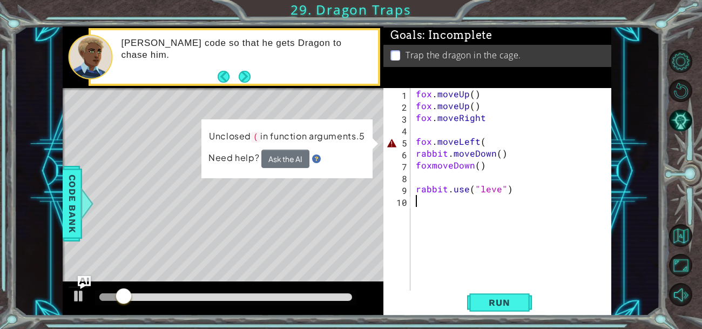
click at [484, 145] on div "fox . moveUp ( ) fox . moveUp ( ) fox . moveRight fox . moveLeft ( rabbit . mov…" at bounding box center [514, 207] width 201 height 238
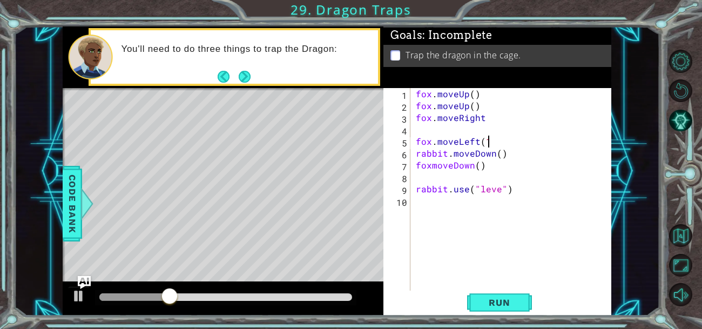
scroll to position [0, 4]
click at [510, 310] on button "Run" at bounding box center [499, 301] width 65 height 23
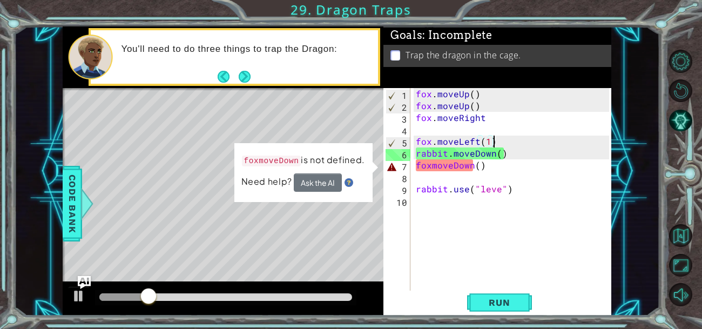
click at [451, 168] on div "fox . moveUp ( ) fox . moveUp ( ) fox . moveRight fox . moveLeft ( 1 ) rabbit .…" at bounding box center [514, 207] width 201 height 238
type textarea "foxmoveDown()"
click at [459, 171] on div "fox . moveUp ( ) fox . moveUp ( ) fox . moveRight fox . moveLeft ( 1 ) rabbit .…" at bounding box center [514, 207] width 201 height 238
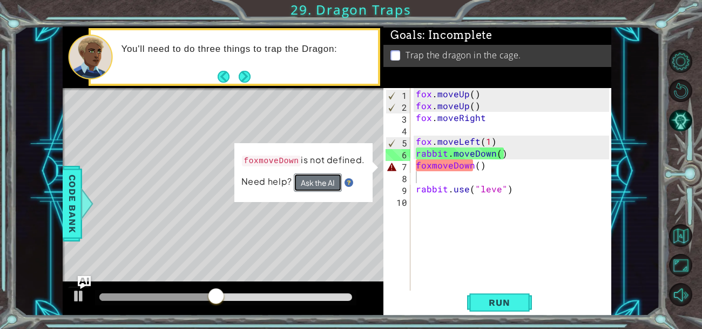
click at [327, 184] on button "Ask the AI" at bounding box center [318, 182] width 48 height 18
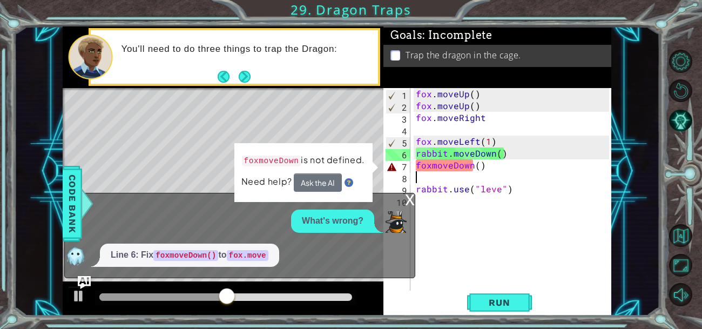
click at [369, 188] on div "foxmoveDown is not defined. Need help? Ask the AI" at bounding box center [303, 172] width 138 height 59
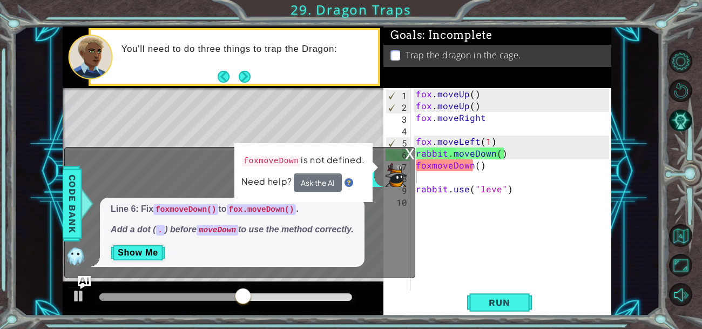
click at [409, 158] on div "x" at bounding box center [410, 152] width 10 height 11
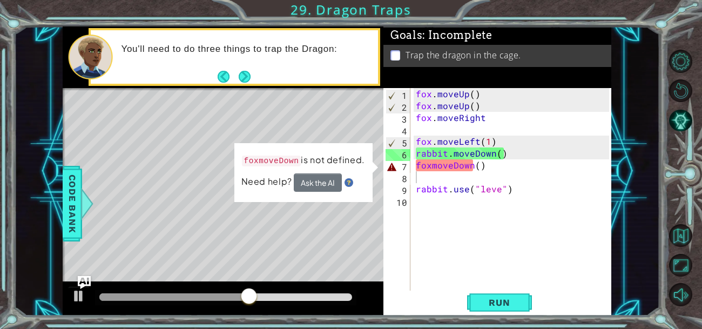
click at [465, 167] on div "fox . moveUp ( ) fox . moveUp ( ) fox . moveRight fox . moveLeft ( 1 ) rabbit .…" at bounding box center [514, 207] width 201 height 238
click at [475, 167] on div "fox . moveUp ( ) fox . moveUp ( ) fox . moveRight fox . moveLeft ( 1 ) rabbit .…" at bounding box center [514, 207] width 201 height 238
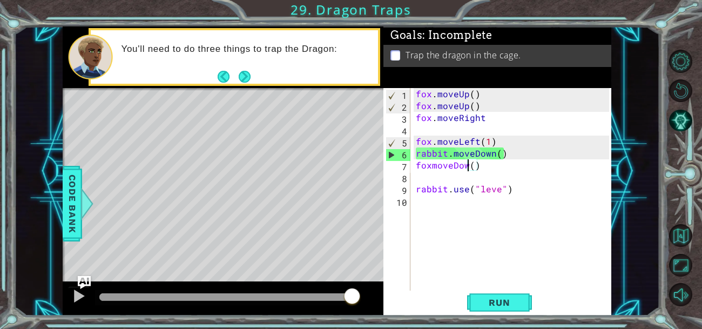
click at [485, 117] on div "fox . moveUp ( ) fox . moveUp ( ) fox . moveRight fox . moveLeft ( 1 ) rabbit .…" at bounding box center [514, 207] width 201 height 238
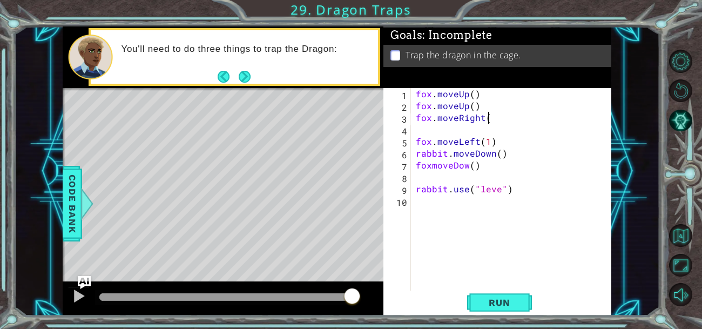
scroll to position [0, 3]
type textarea "fox.moveRight()"
type textarea "foxmoveDow()"
type textarea "rabbit.use("leve")"
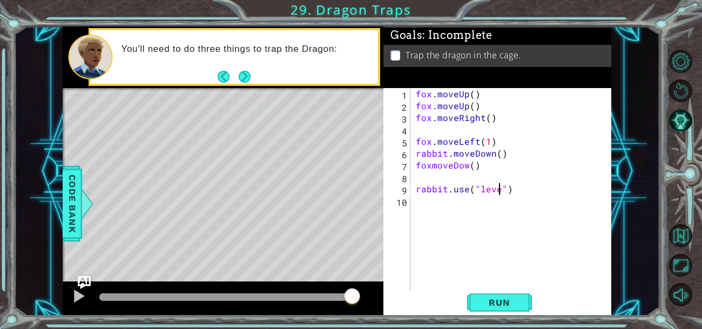
scroll to position [0, 5]
drag, startPoint x: 445, startPoint y: 154, endPoint x: 413, endPoint y: 156, distance: 33.0
click at [413, 156] on div "rabbit.use("lever") 1 2 3 4 5 6 7 8 9 10 fox . moveUp ( ) fox . moveUp ( ) fox …" at bounding box center [496, 195] width 226 height 214
click at [431, 165] on div "fox . moveUp ( ) fox . moveUp ( ) fox . moveRight ( ) fox . moveLeft ( 1 ) fox …" at bounding box center [514, 207] width 201 height 238
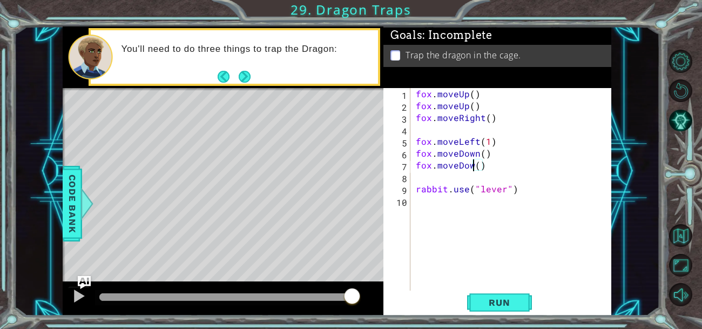
scroll to position [0, 3]
type textarea "fox.moveDown()"
click at [506, 303] on span "Run" at bounding box center [499, 302] width 43 height 11
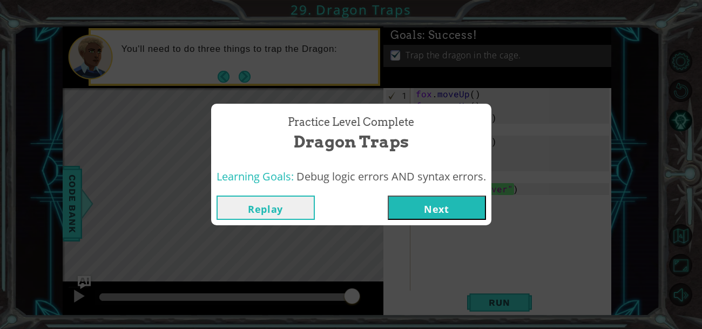
click at [455, 207] on button "Next" at bounding box center [437, 207] width 98 height 24
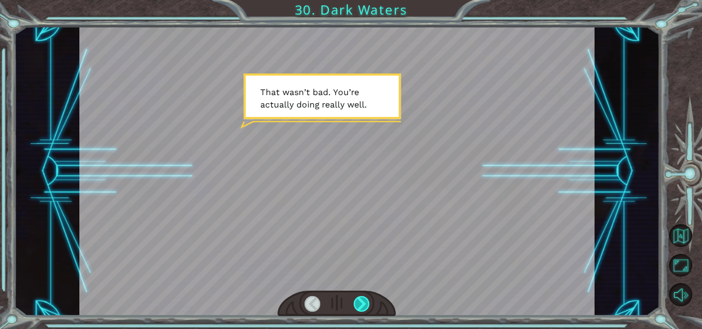
click at [360, 304] on div at bounding box center [362, 304] width 16 height 16
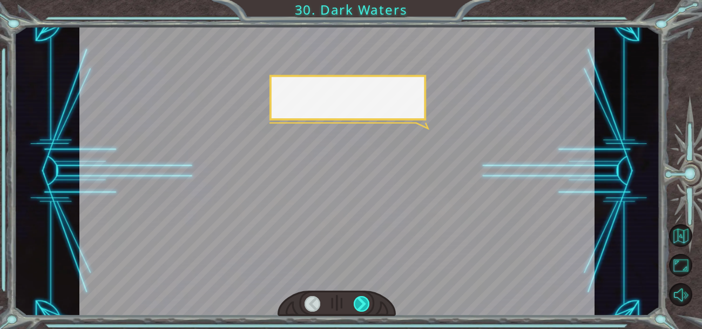
click at [360, 304] on div at bounding box center [362, 304] width 16 height 16
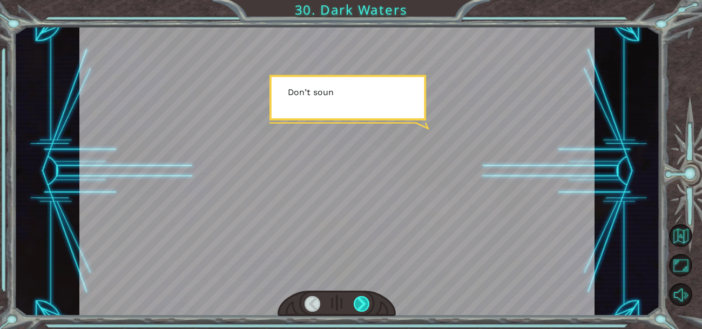
click at [360, 304] on div at bounding box center [362, 304] width 16 height 16
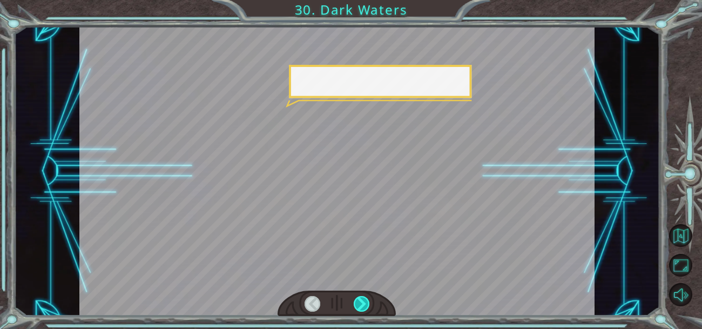
click at [360, 304] on div at bounding box center [362, 304] width 16 height 16
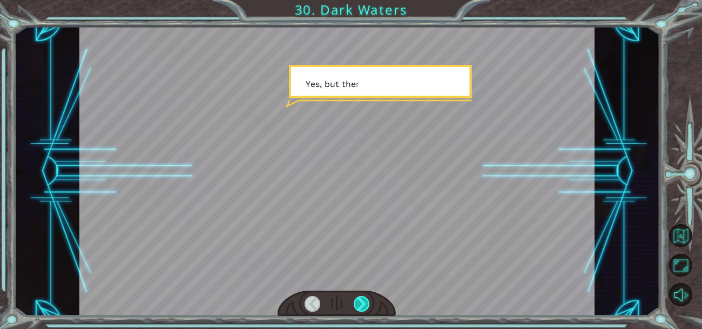
click at [360, 304] on div at bounding box center [362, 304] width 16 height 16
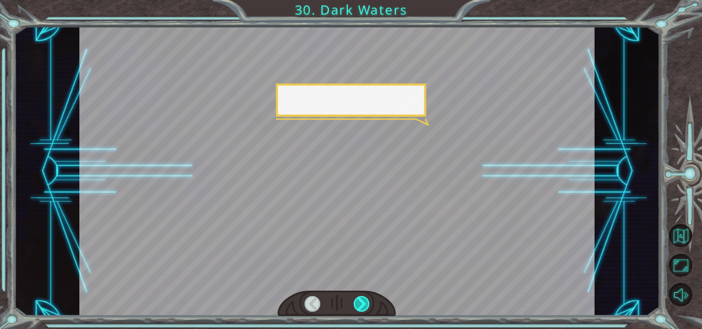
click at [360, 304] on div at bounding box center [362, 304] width 16 height 16
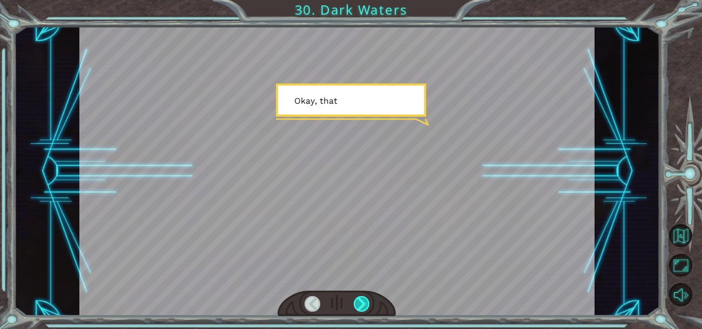
click at [360, 304] on div at bounding box center [362, 304] width 16 height 16
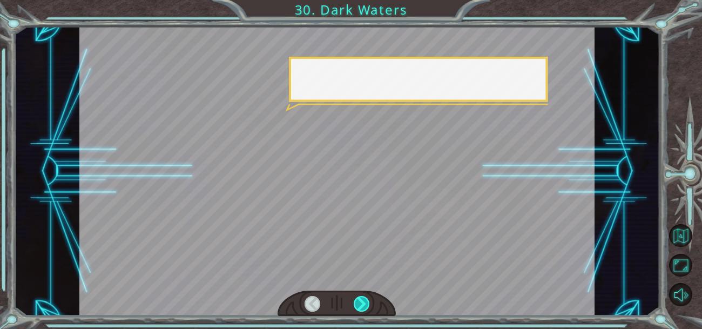
click at [360, 304] on div at bounding box center [362, 304] width 16 height 16
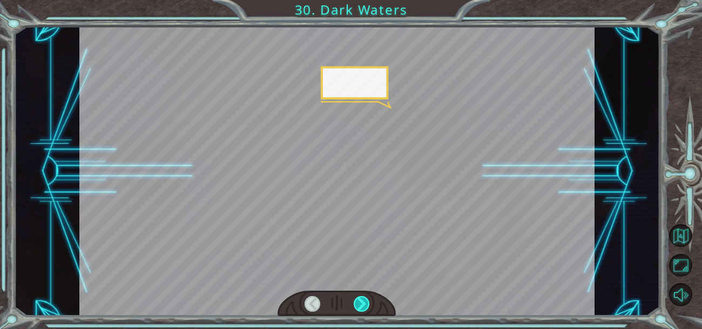
click at [360, 304] on div at bounding box center [362, 304] width 16 height 16
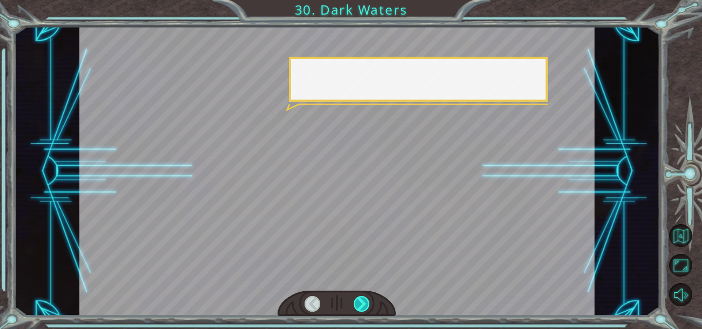
click at [360, 304] on div at bounding box center [362, 304] width 16 height 16
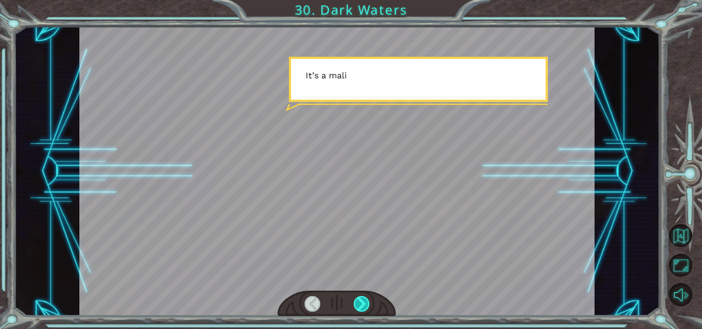
click at [360, 304] on div at bounding box center [362, 304] width 16 height 16
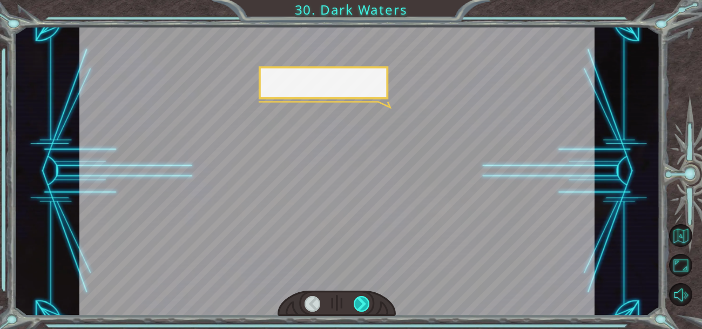
click at [360, 304] on div at bounding box center [362, 304] width 16 height 16
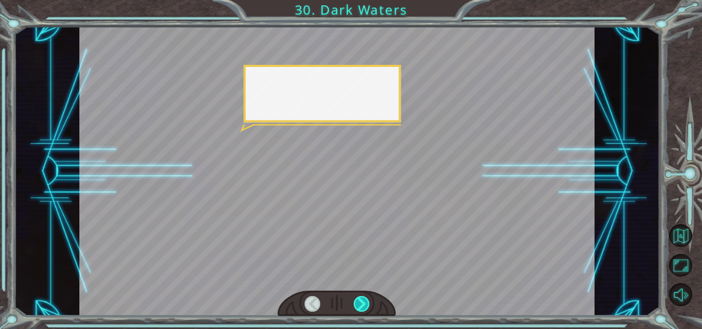
click at [360, 304] on div at bounding box center [362, 304] width 16 height 16
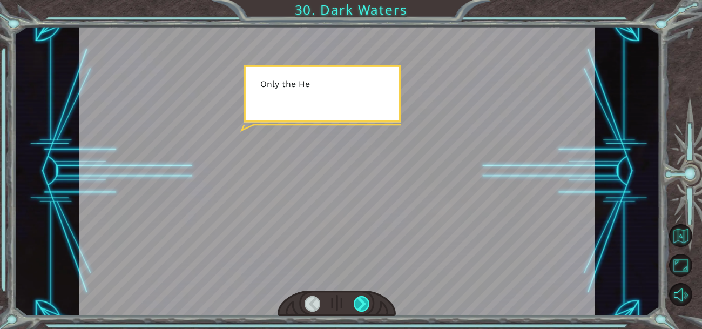
click at [360, 304] on div at bounding box center [362, 304] width 16 height 16
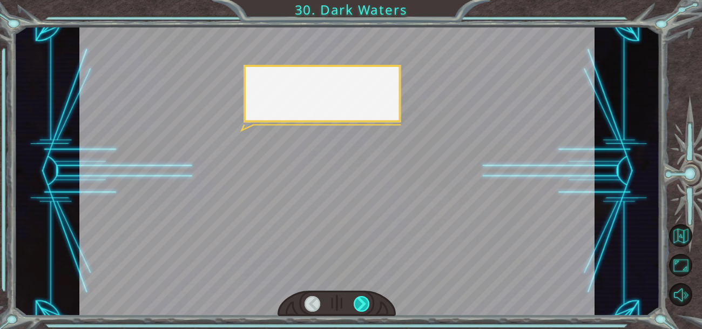
click at [360, 304] on div at bounding box center [362, 304] width 16 height 16
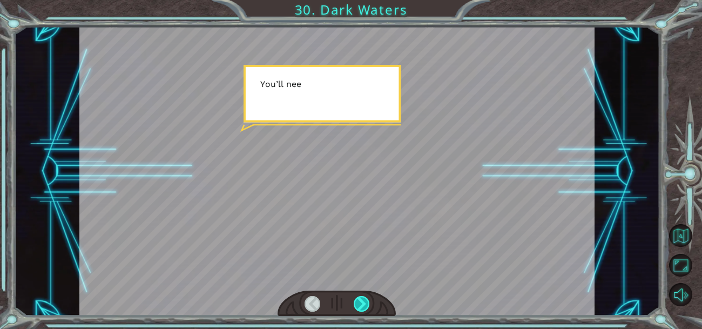
click at [360, 304] on div at bounding box center [362, 304] width 16 height 16
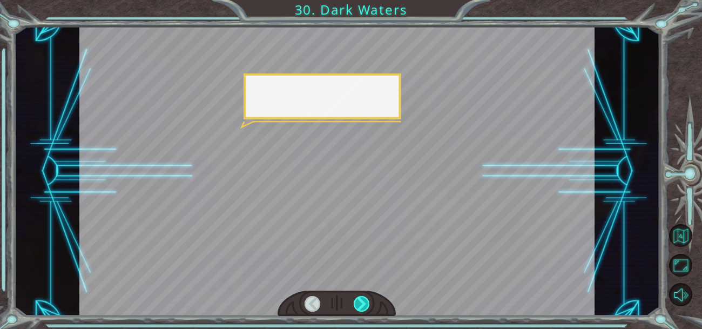
click at [360, 304] on div at bounding box center [362, 304] width 16 height 16
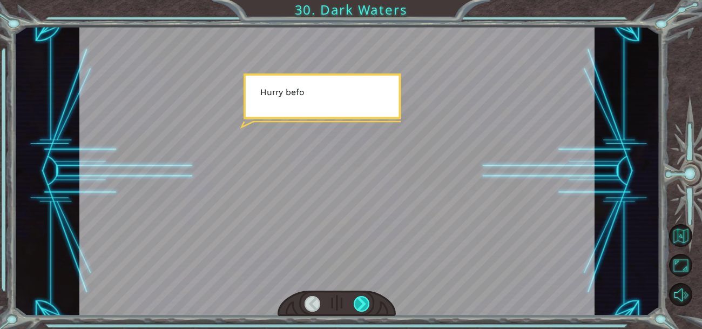
click at [360, 304] on div at bounding box center [362, 304] width 16 height 16
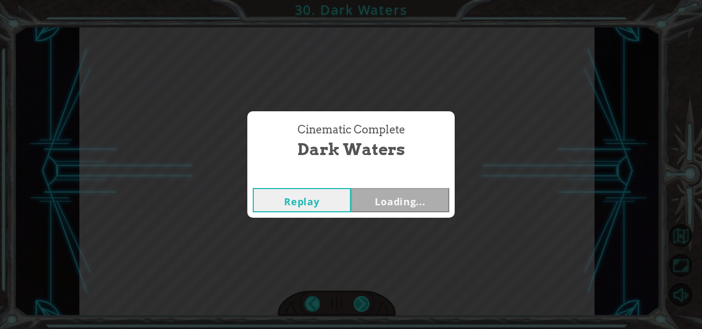
click at [360, 304] on div "Cinematic Complete Dark Waters Replay Loading..." at bounding box center [351, 164] width 702 height 329
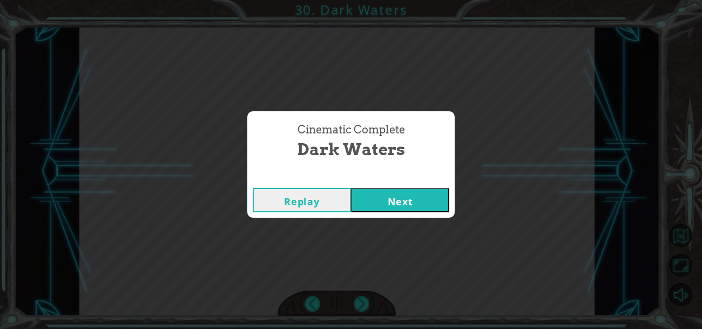
click at [398, 190] on button "Next" at bounding box center [400, 200] width 98 height 24
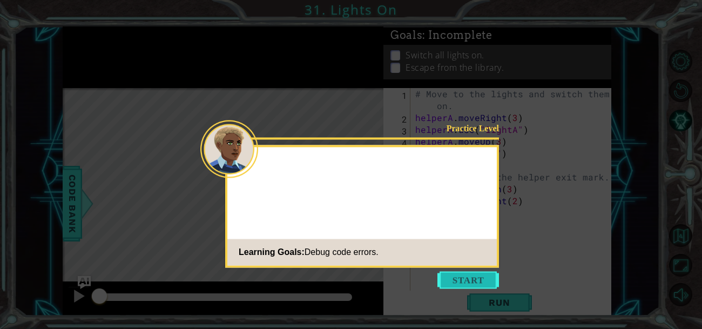
click at [482, 274] on button "Start" at bounding box center [468, 279] width 62 height 17
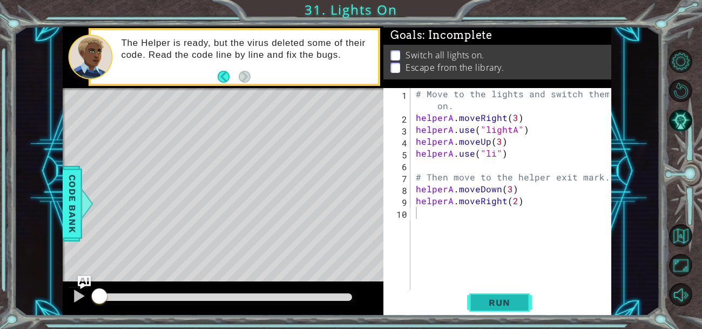
click at [503, 303] on span "Run" at bounding box center [499, 302] width 43 height 11
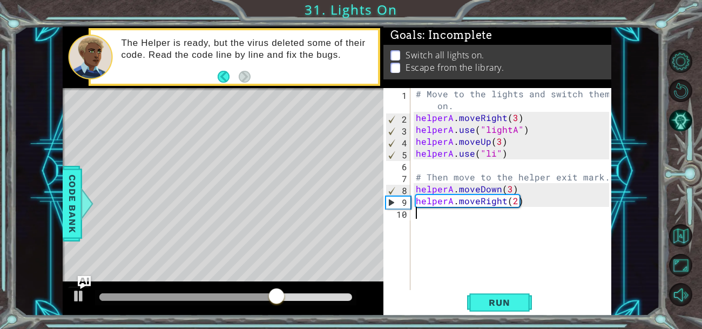
click at [495, 158] on div "# Move to the lights and switch them on. helperA . moveRight ( 3 ) helperA . us…" at bounding box center [514, 207] width 201 height 238
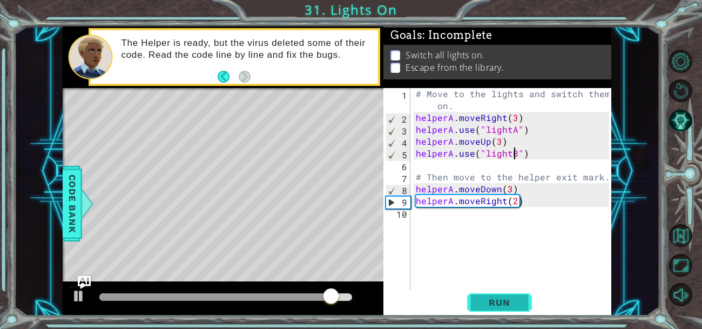
click at [507, 299] on span "Run" at bounding box center [499, 302] width 43 height 11
click at [510, 192] on div "# Move to the lights and switch them on. helperA . moveRight ( 3 ) helperA . us…" at bounding box center [514, 207] width 201 height 238
type textarea "helperA.moveDown(1)"
click at [508, 300] on span "Run" at bounding box center [499, 302] width 43 height 11
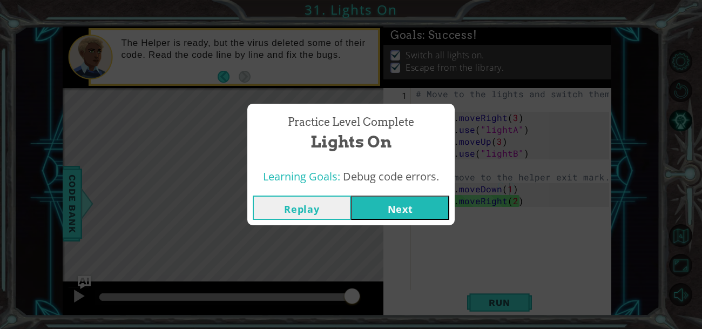
click at [430, 216] on button "Next" at bounding box center [400, 207] width 98 height 24
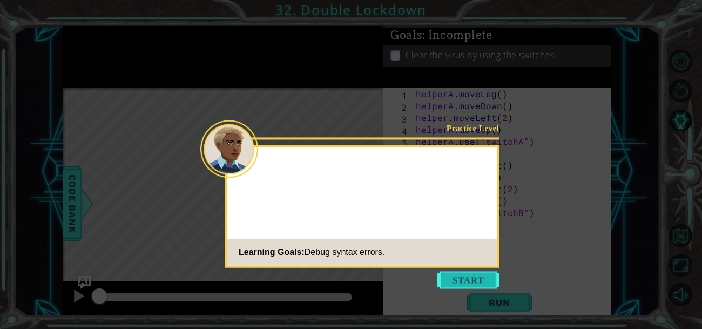
click at [449, 285] on button "Start" at bounding box center [468, 279] width 62 height 17
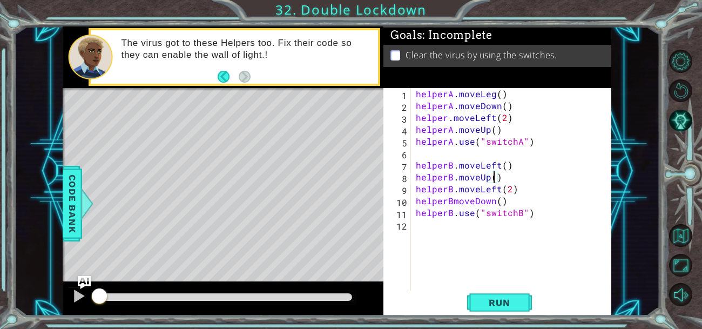
click at [493, 183] on div "helperA . moveLeg ( ) helperA . moveDown ( ) helper . moveLeft ( 2 ) helperA . …" at bounding box center [514, 207] width 201 height 238
click at [505, 167] on div "helperA . moveLeg ( ) helperA . moveDown ( ) helper . moveLeft ( 2 ) helperA . …" at bounding box center [514, 207] width 201 height 238
click at [498, 203] on div "helperA . moveLeg ( ) helperA . moveDown ( ) helper . moveLeft ( 2 ) helperA . …" at bounding box center [514, 207] width 201 height 238
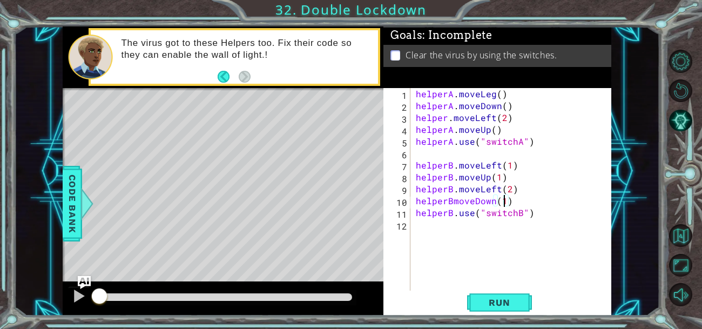
click at [494, 128] on div "helperA . moveLeg ( ) helperA . moveDown ( ) helper . moveLeft ( 2 ) helperA . …" at bounding box center [514, 207] width 201 height 238
click at [505, 108] on div "helperA . moveLeg ( ) helperA . moveDown ( ) helper . moveLeft ( 2 ) helperA . …" at bounding box center [514, 207] width 201 height 238
click at [498, 97] on div "helperA . moveLeg ( ) helperA . moveDown ( 1 ) helper . moveLeft ( 2 ) helperA …" at bounding box center [514, 207] width 201 height 238
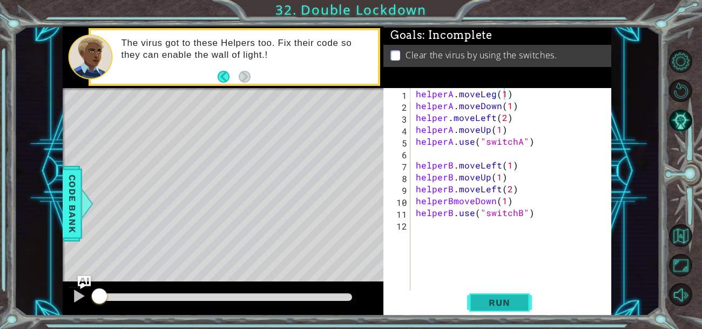
click at [516, 305] on span "Run" at bounding box center [499, 302] width 43 height 11
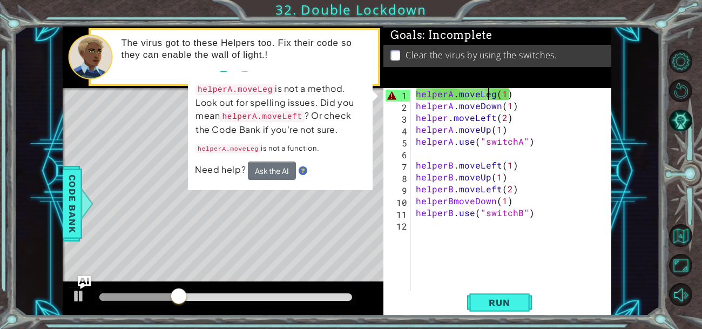
click at [490, 96] on div "helperA . moveLeg ( 1 ) helperA . moveDown ( 1 ) helper . moveLeft ( 2 ) helper…" at bounding box center [514, 207] width 201 height 238
click at [491, 94] on div "helperA . moveLeg ( 1 ) helperA . moveDown ( 1 ) helper . moveLeft ( 2 ) helper…" at bounding box center [511, 195] width 195 height 214
click at [491, 96] on div "helperA . moveLeg ( 1 ) helperA . moveDown ( 1 ) helper . moveLeft ( 2 ) helper…" at bounding box center [514, 207] width 201 height 238
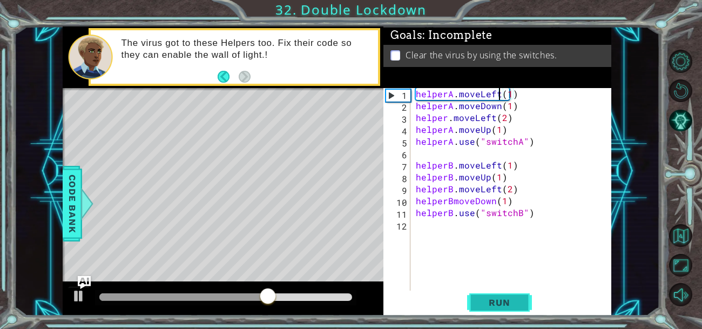
click at [498, 308] on button "Run" at bounding box center [499, 301] width 65 height 23
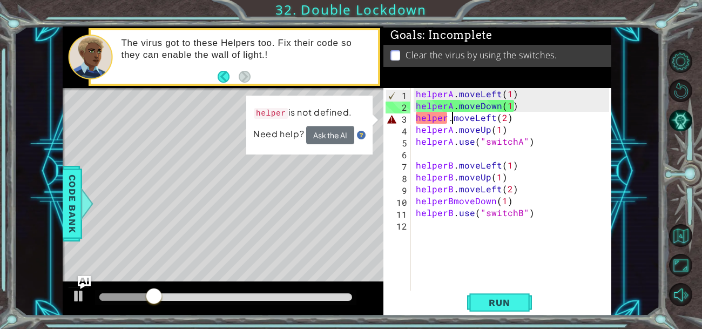
click at [451, 118] on div "helperA . moveLeft ( 1 ) helperA . moveDown ( 1 ) helper . moveLeft ( 2 ) helpe…" at bounding box center [514, 207] width 201 height 238
click at [448, 118] on div "helperA . moveLeft ( 1 ) helperA . moveDown ( 1 ) helper . moveLeft ( 2 ) helpe…" at bounding box center [514, 207] width 201 height 238
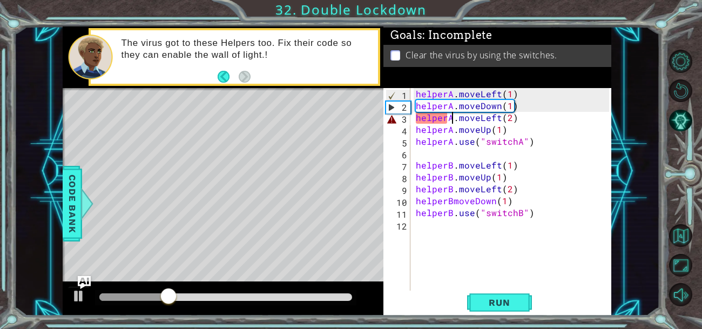
scroll to position [0, 2]
click at [488, 306] on span "Run" at bounding box center [499, 302] width 43 height 11
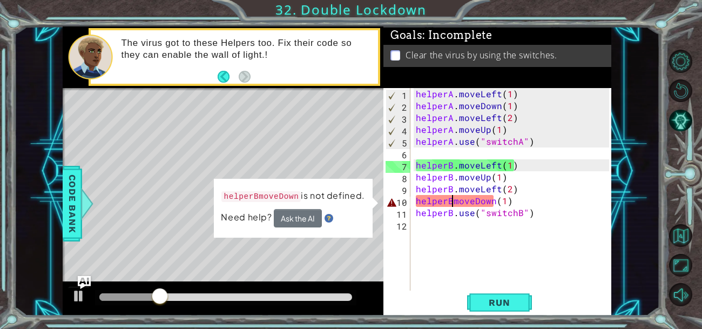
click at [452, 204] on div "helperA . moveLeft ( 1 ) helperA . moveDown ( 1 ) helperA . moveLeft ( 2 ) help…" at bounding box center [514, 207] width 201 height 238
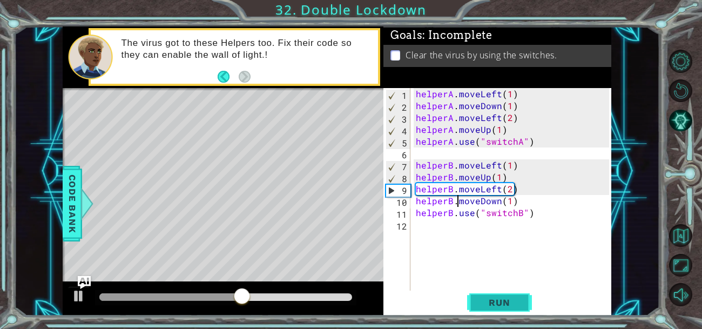
type textarea "helperB.moveDown(1)"
click at [489, 304] on span "Run" at bounding box center [499, 302] width 43 height 11
